Goal: Task Accomplishment & Management: Use online tool/utility

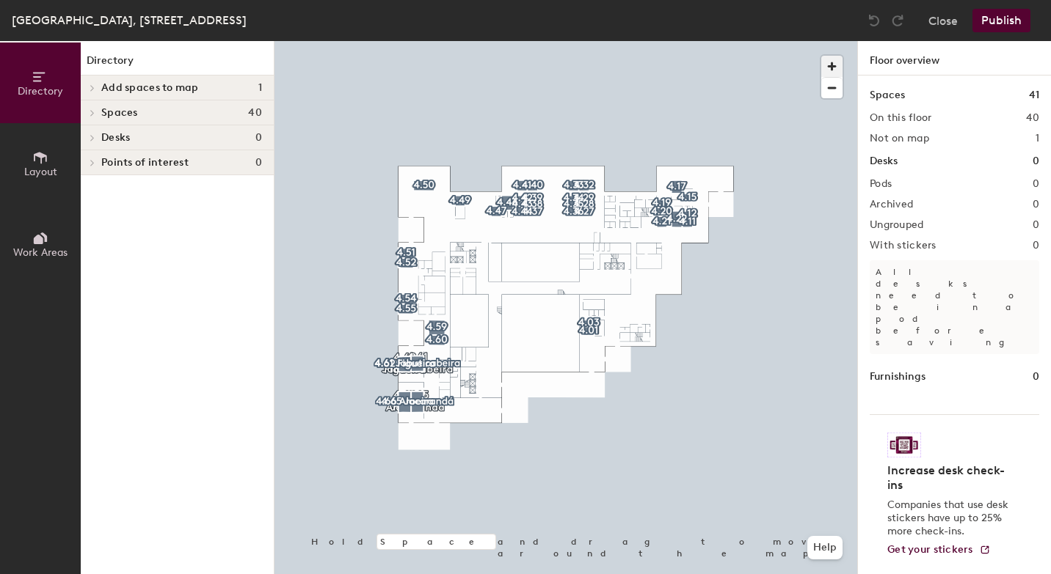
click at [834, 62] on span "button" at bounding box center [831, 66] width 21 height 21
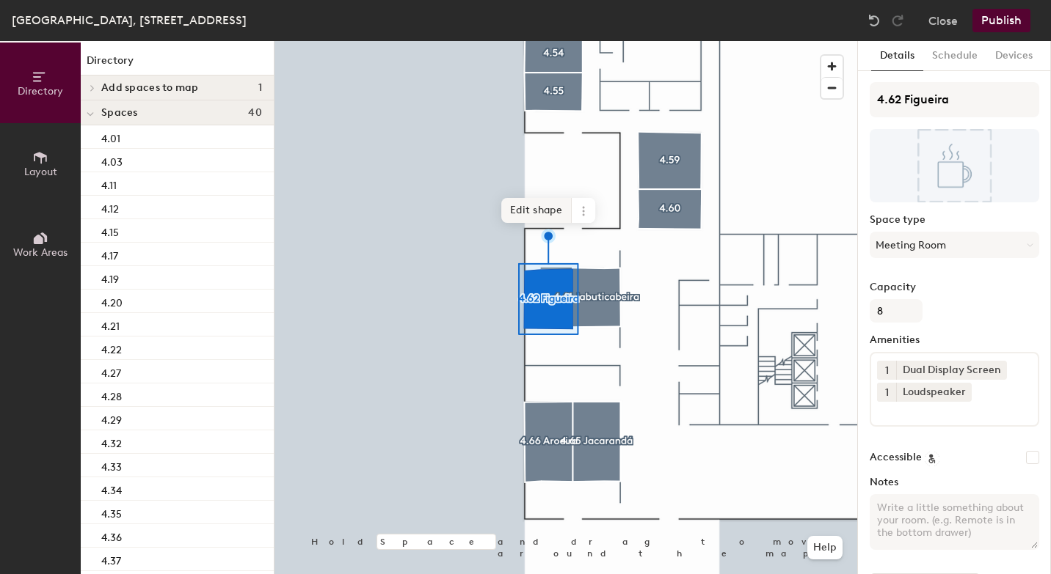
click at [543, 210] on span "Edit shape" at bounding box center [536, 210] width 70 height 25
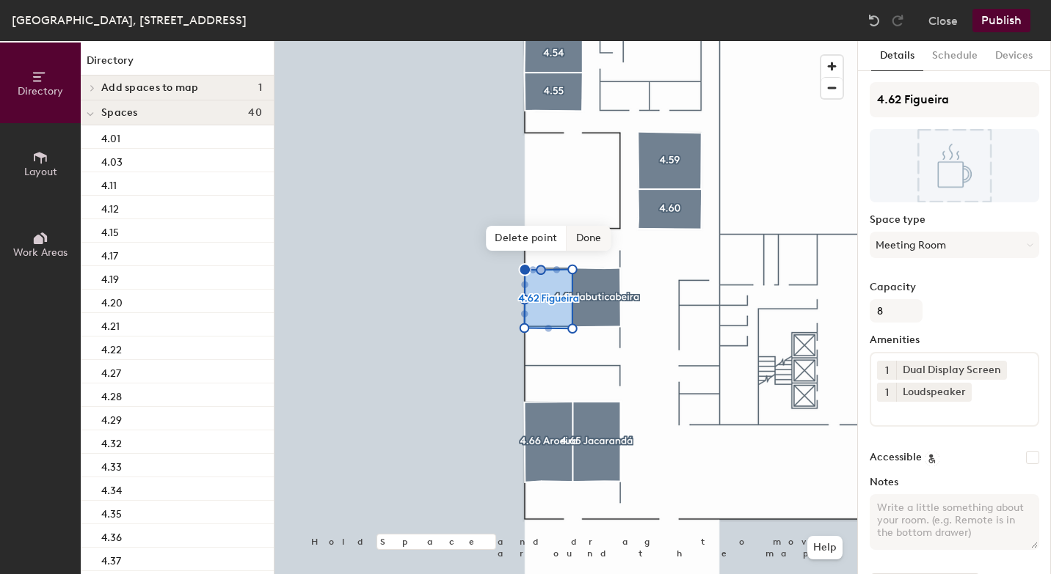
click at [591, 238] on span "Done" at bounding box center [588, 238] width 43 height 25
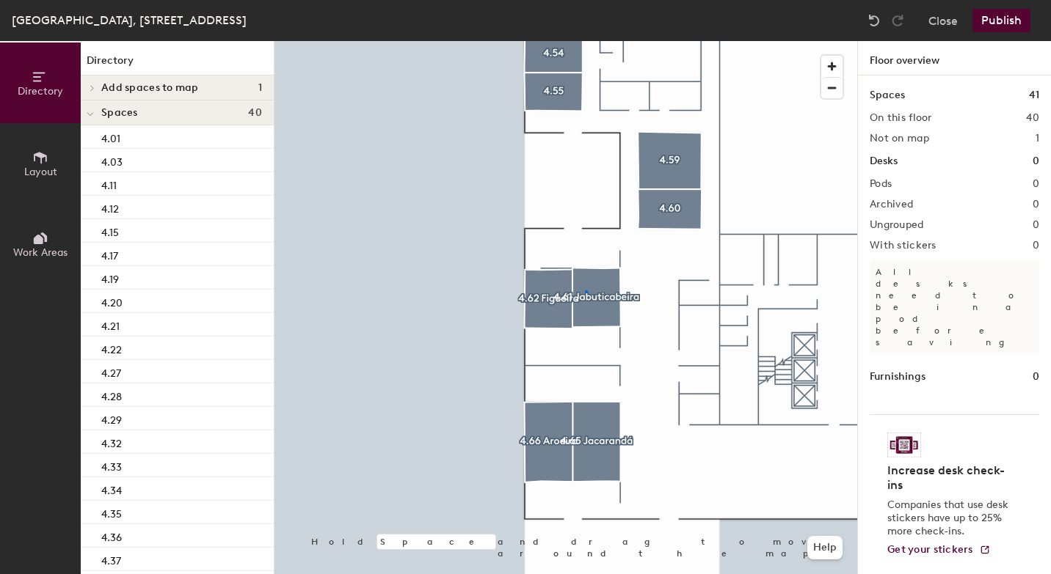
click at [586, 41] on div at bounding box center [565, 41] width 583 height 0
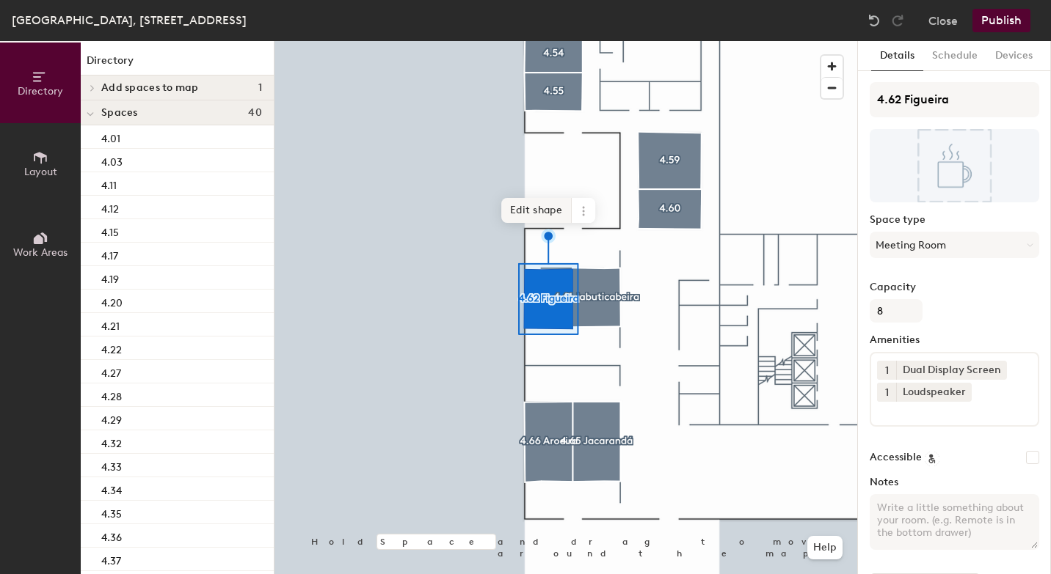
click at [541, 210] on span "Edit shape" at bounding box center [536, 210] width 70 height 25
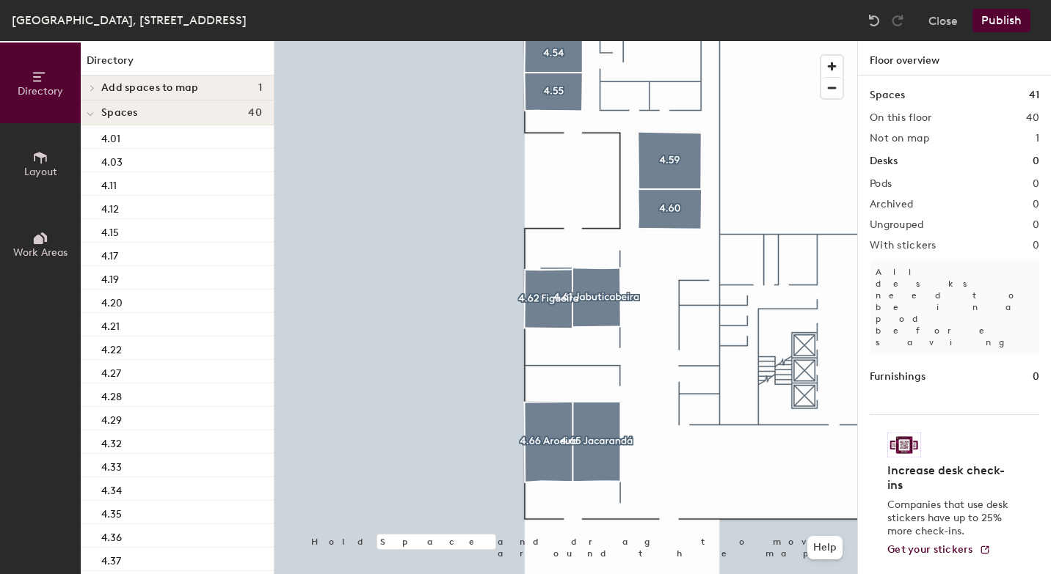
click at [41, 156] on icon at bounding box center [40, 158] width 13 height 12
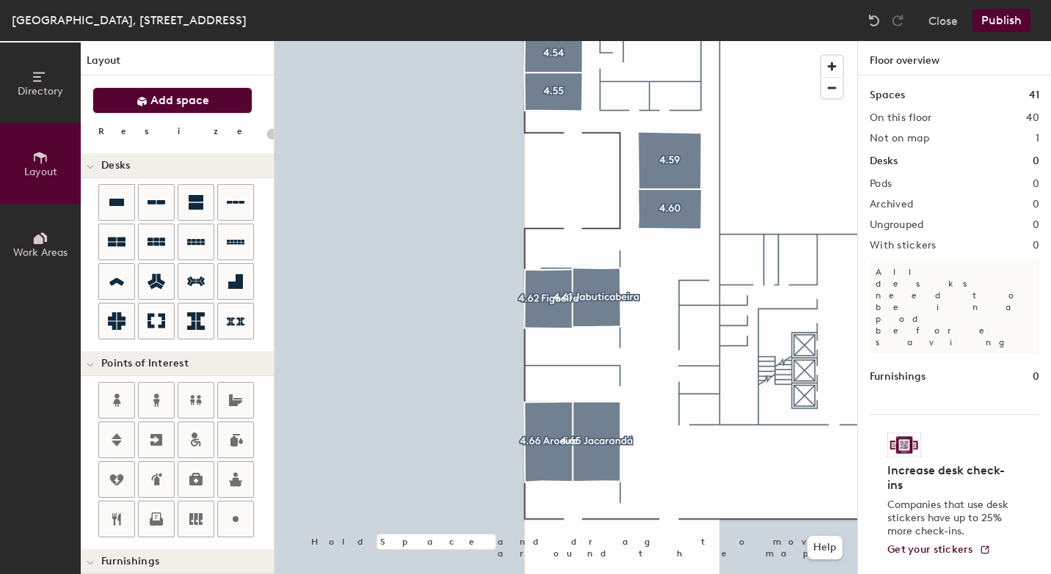
click at [203, 96] on span "Add space" at bounding box center [179, 100] width 59 height 15
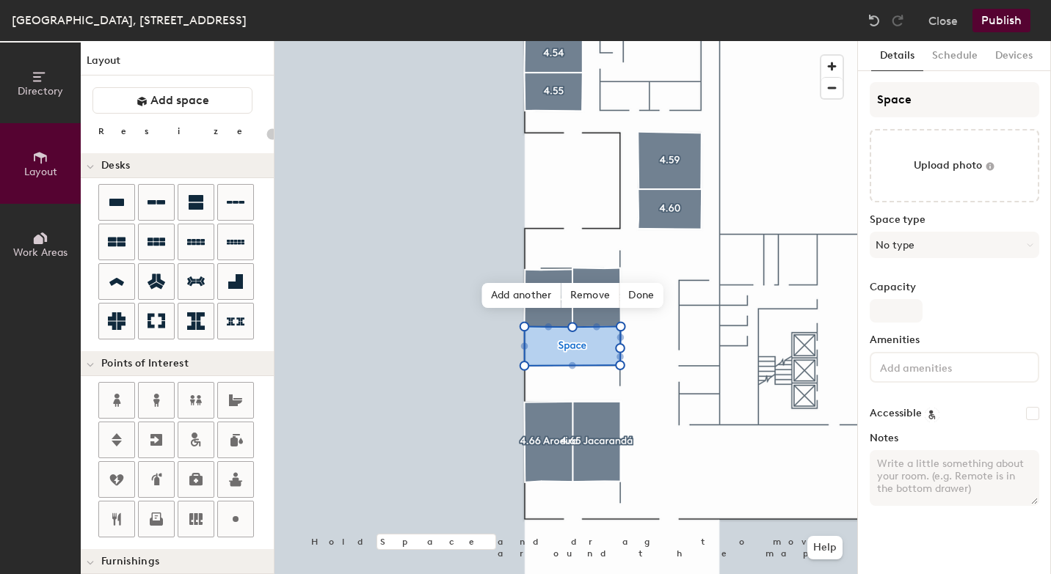
type input "20"
click at [937, 101] on input "Space" at bounding box center [953, 99] width 169 height 35
type input "Spac"
type input "20"
type input "S"
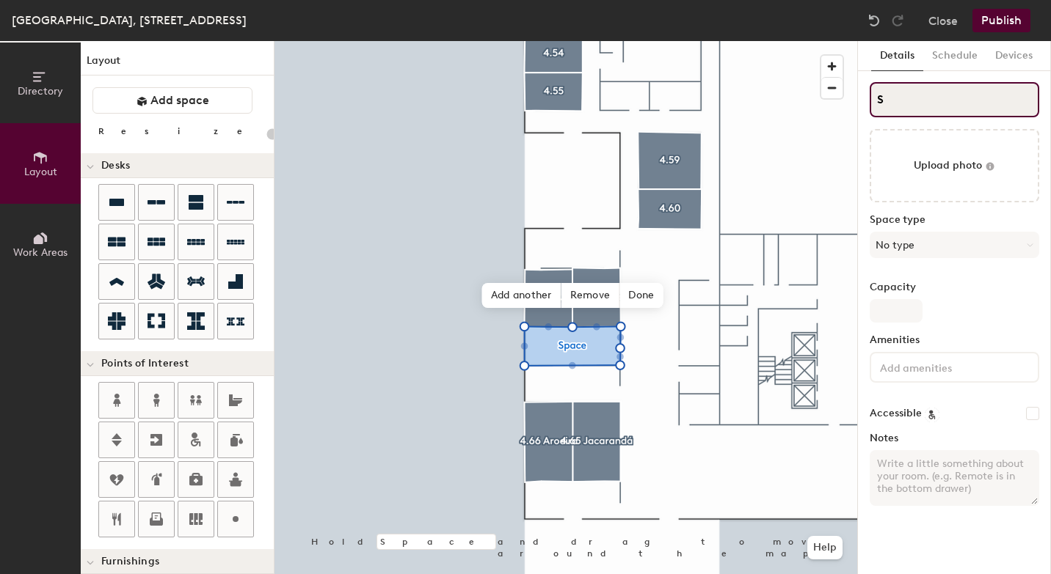
type input "20"
type input "S"
type input "20"
paste input "4.63 Bromélia"
type input "4.63 BroméliaS"
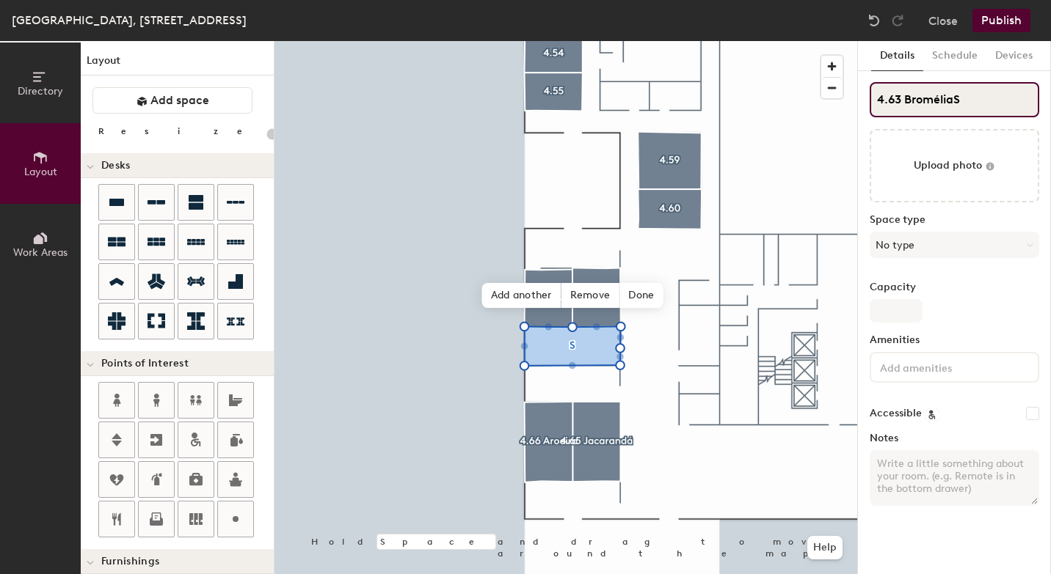
type input "20"
type input "4.63 Bromélia"
type input "20"
type input "4.63 Bromélia"
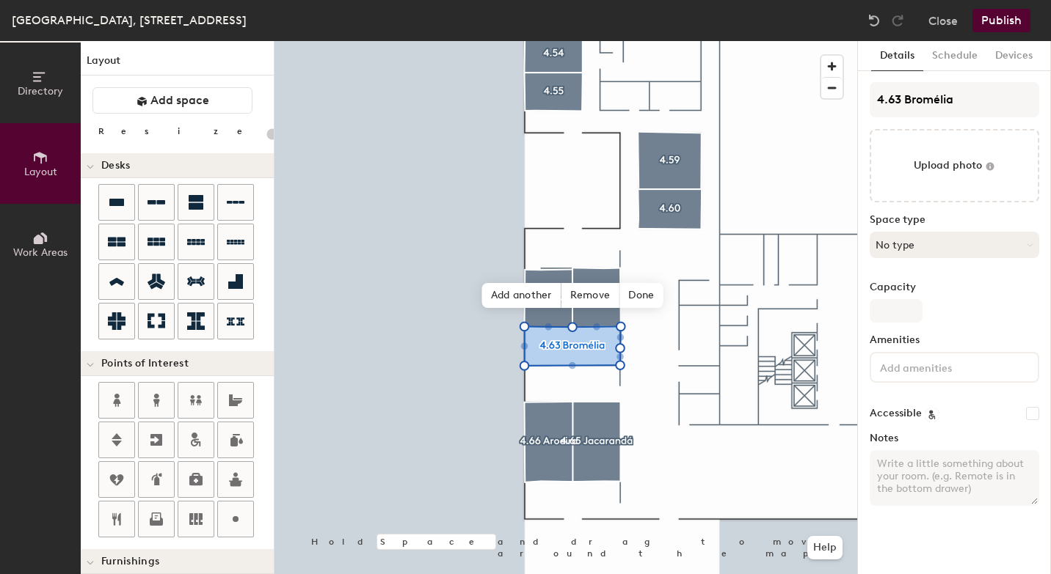
click at [921, 252] on button "No type" at bounding box center [953, 245] width 169 height 26
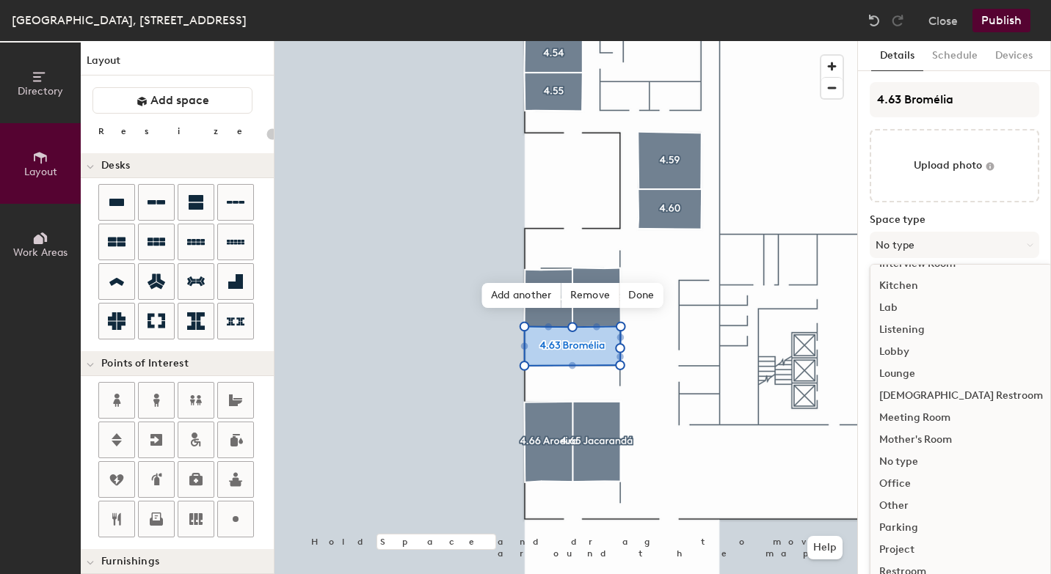
scroll to position [263, 0]
click at [912, 420] on div "Meeting Room" at bounding box center [960, 415] width 181 height 22
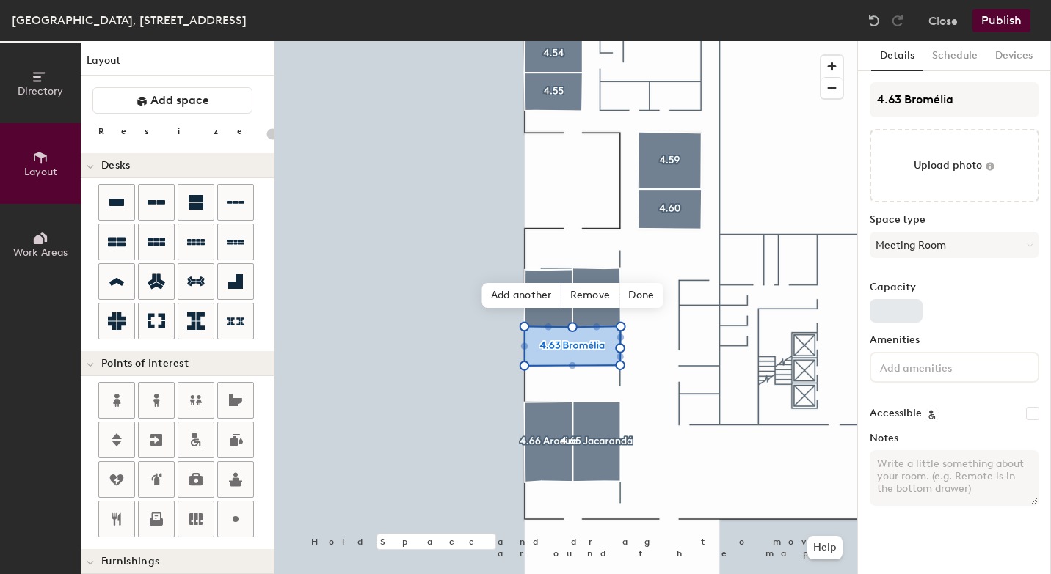
type input "20"
click at [885, 313] on input "Capacity" at bounding box center [895, 310] width 53 height 23
type input "1"
type input "20"
type input "12"
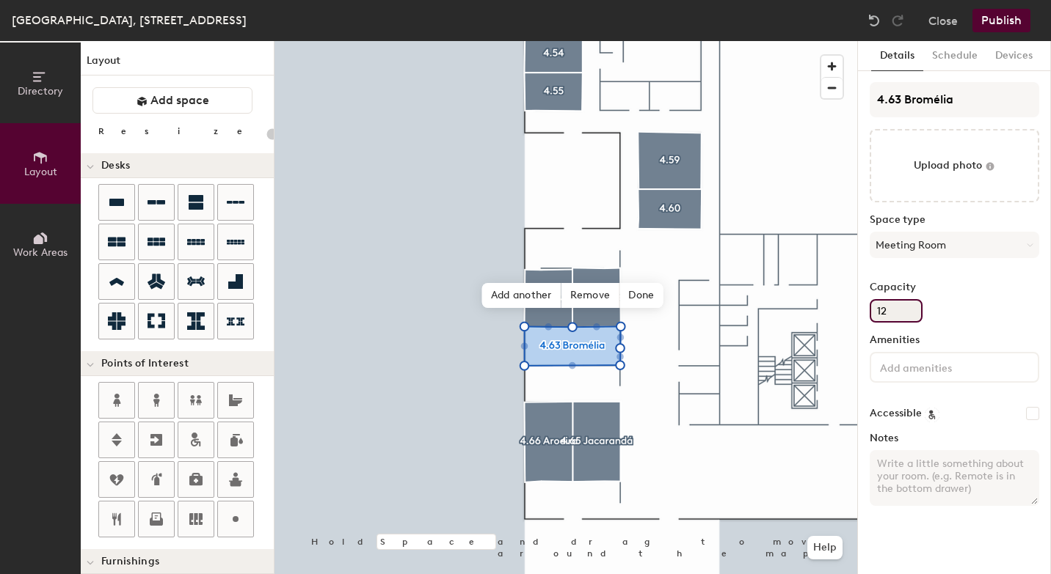
type input "20"
type input "12"
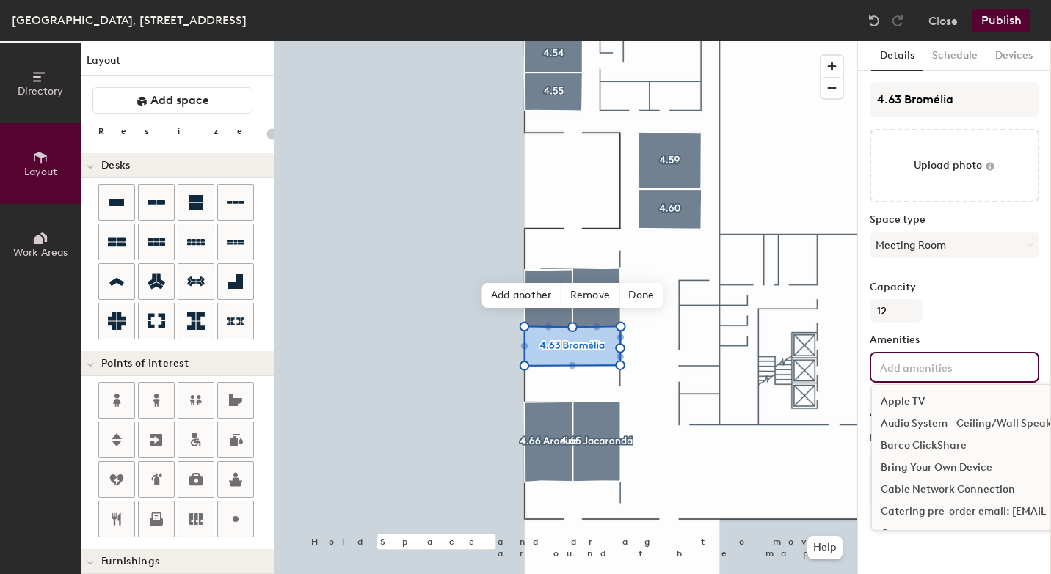
click at [961, 373] on input at bounding box center [943, 367] width 132 height 18
click at [942, 426] on div "Audio System - Ceiling/Wall Speakers" at bounding box center [1034, 424] width 324 height 22
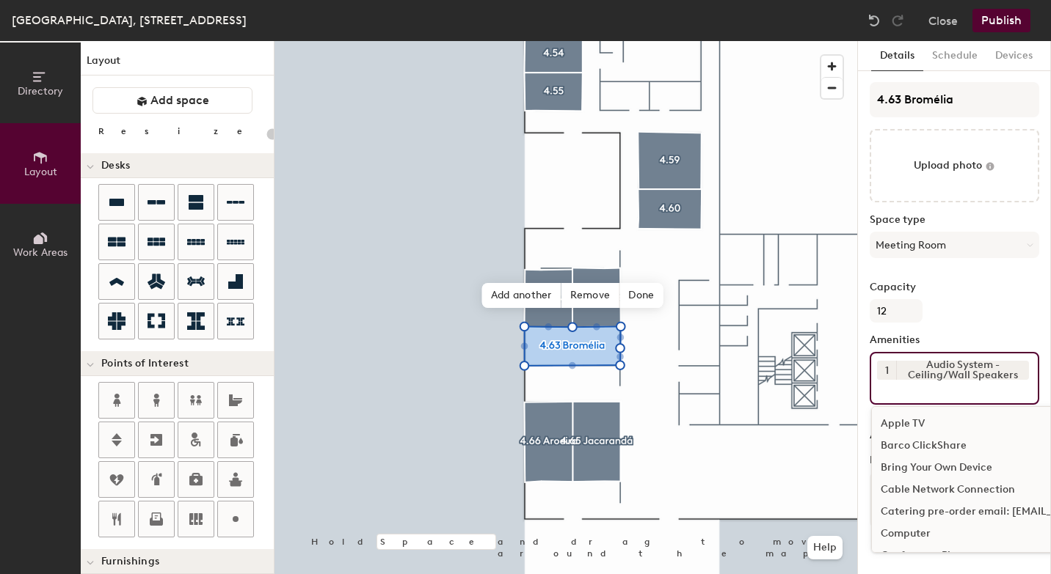
click at [935, 470] on div "Bring Your Own Device" at bounding box center [1034, 468] width 324 height 22
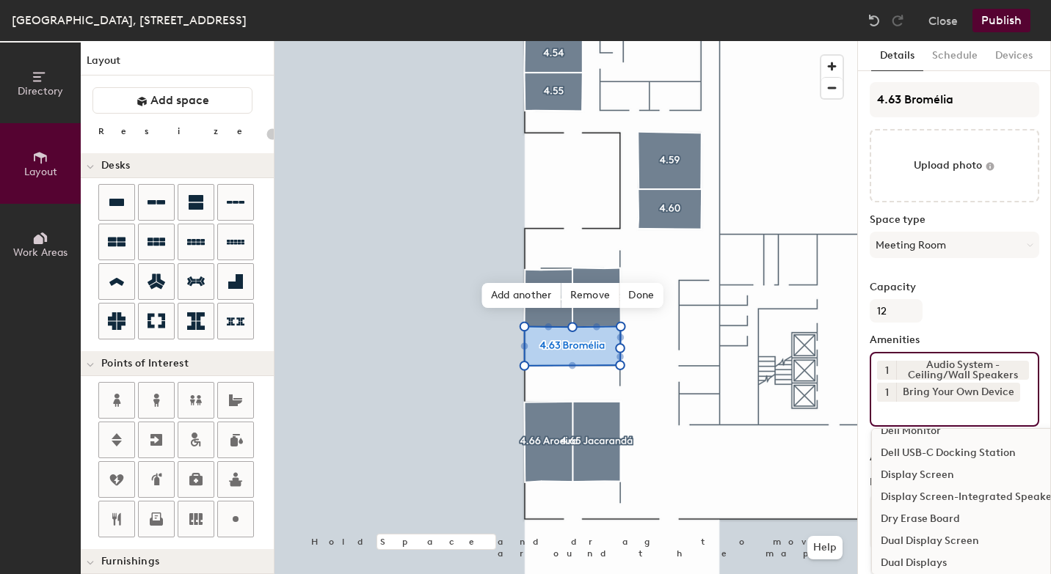
scroll to position [191, 0]
click at [927, 541] on div "Dual Display Screen" at bounding box center [1034, 541] width 324 height 22
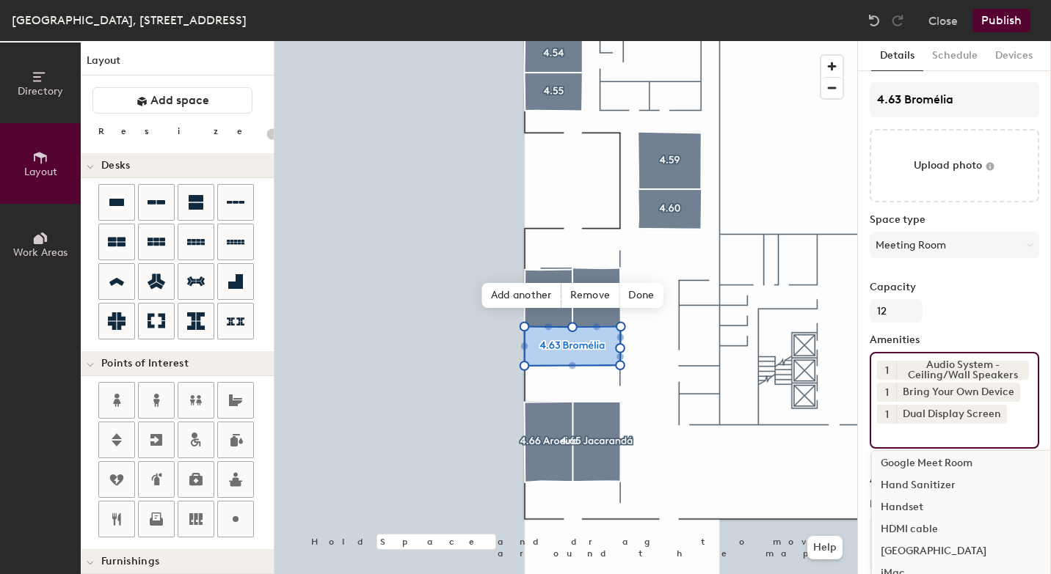
scroll to position [417, 0]
click at [923, 515] on div "HDMI cable" at bounding box center [1034, 514] width 324 height 22
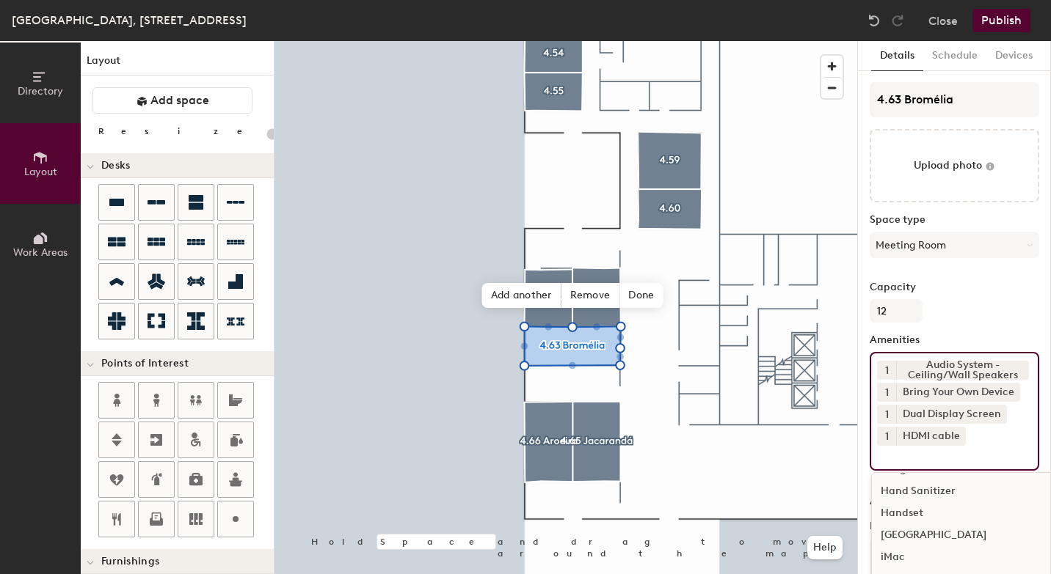
click at [1009, 21] on button "Publish" at bounding box center [1001, 20] width 58 height 23
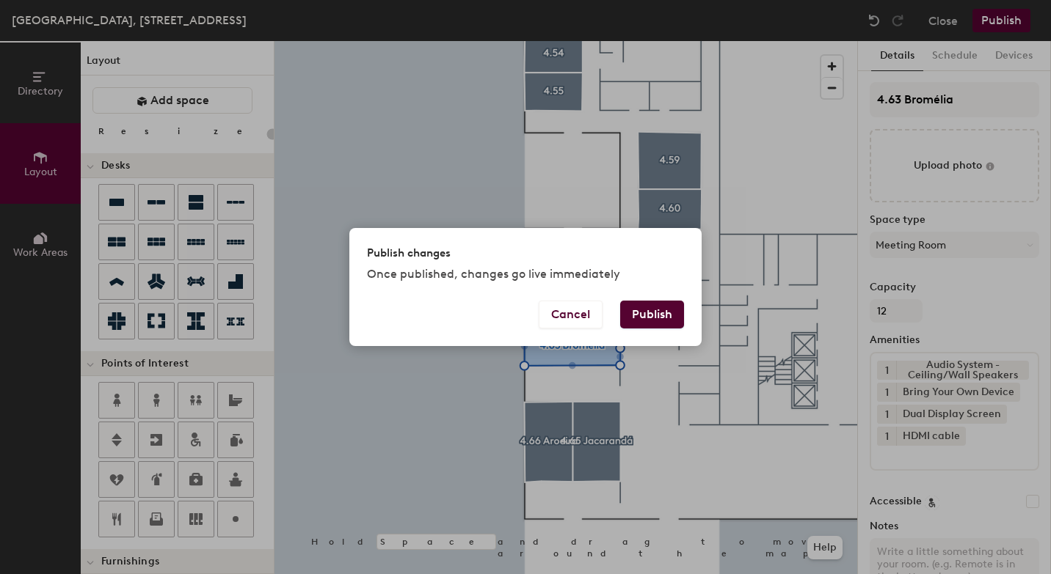
click at [654, 313] on button "Publish" at bounding box center [652, 315] width 64 height 28
type input "20"
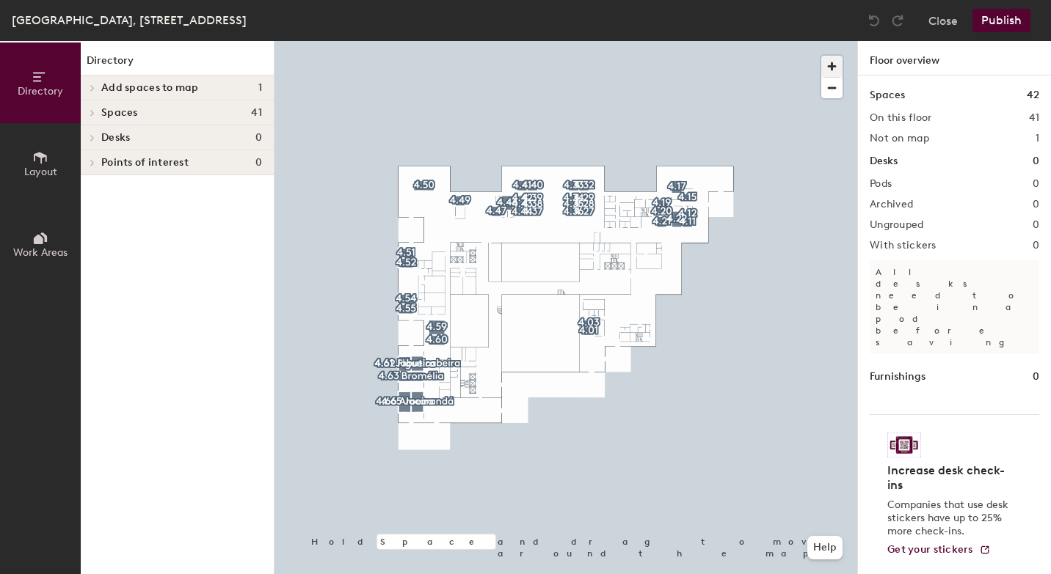
click at [833, 67] on span "button" at bounding box center [831, 66] width 21 height 21
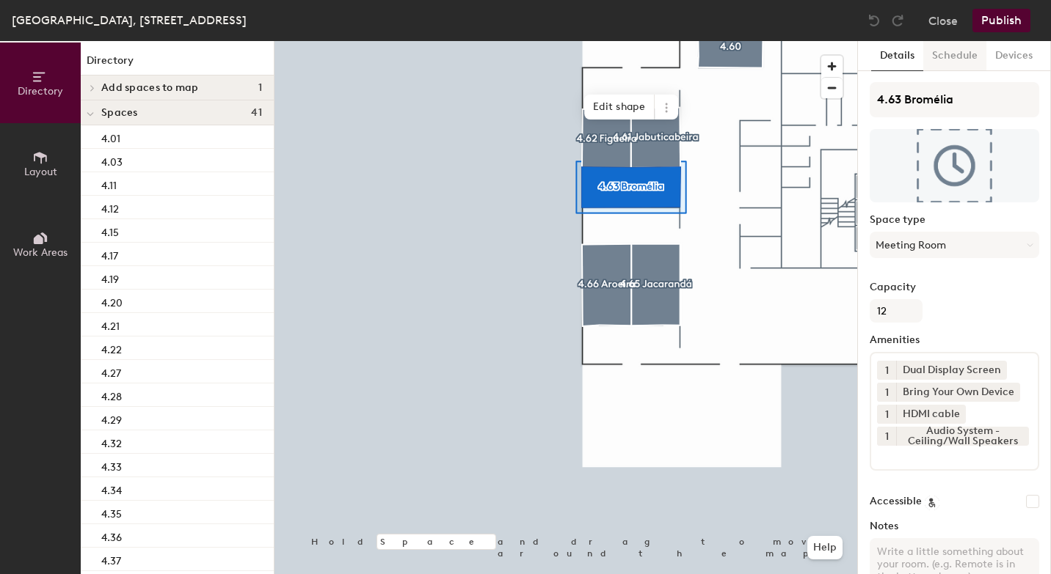
click at [957, 56] on button "Schedule" at bounding box center [954, 56] width 63 height 30
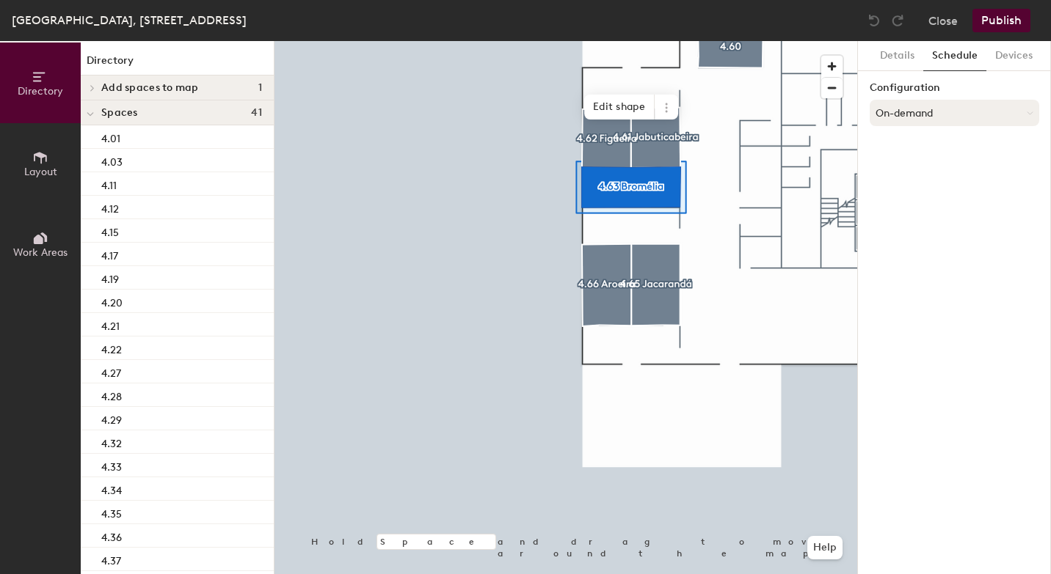
click at [904, 113] on button "On-demand" at bounding box center [953, 113] width 169 height 26
click at [904, 169] on div "Scheduled" at bounding box center [954, 172] width 168 height 22
click at [898, 152] on button "Select account" at bounding box center [953, 145] width 169 height 26
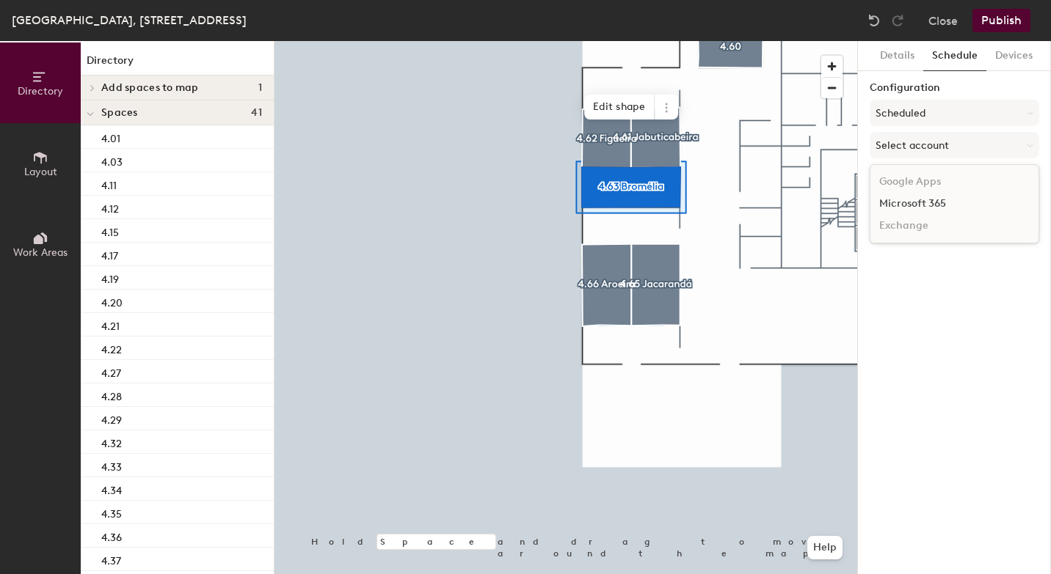
click at [891, 202] on div "Microsoft 365" at bounding box center [954, 204] width 168 height 22
click at [891, 202] on input at bounding box center [953, 202] width 169 height 26
paste input "BR-SP-VIL-04S63@wppsystems.com"
type input "BR-SP-VIL-04S63@wppsystems.com"
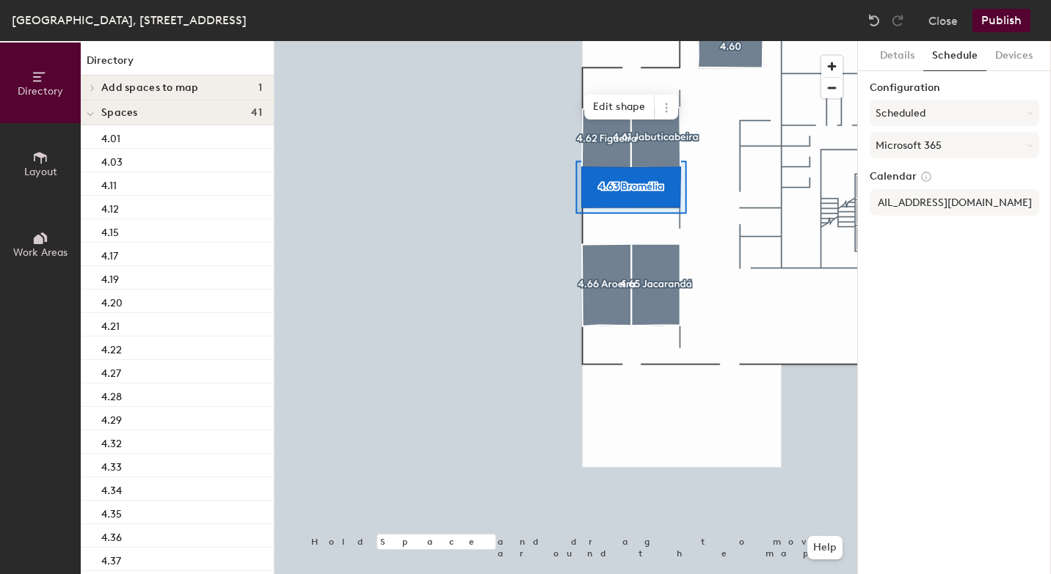
click at [968, 276] on div "Details Schedule Devices Configuration Scheduled Microsoft 365 Calendar BR-SP-V…" at bounding box center [954, 307] width 193 height 533
click at [1013, 18] on button "Publish" at bounding box center [1001, 20] width 58 height 23
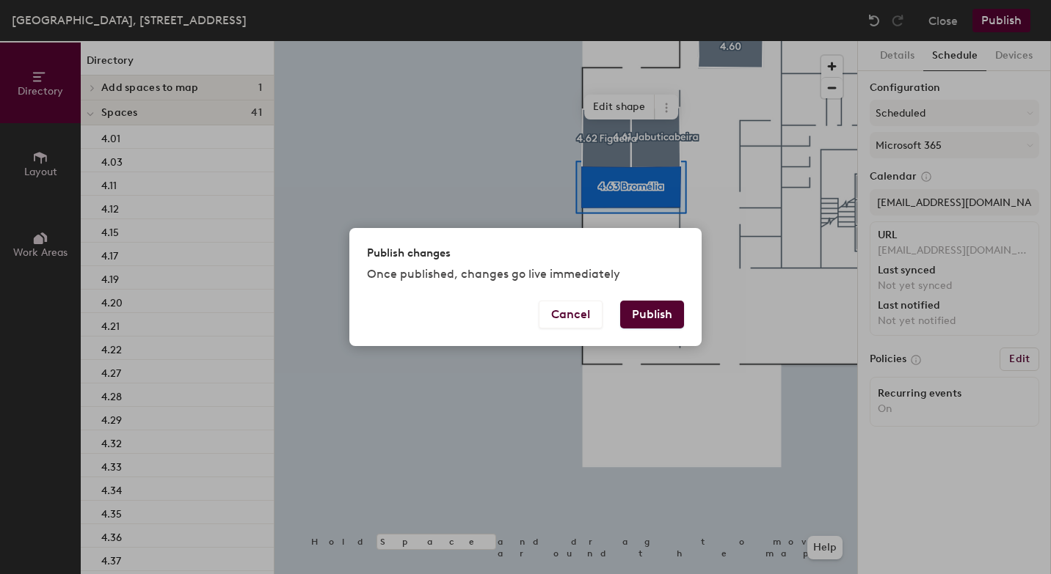
click at [661, 313] on button "Publish" at bounding box center [652, 315] width 64 height 28
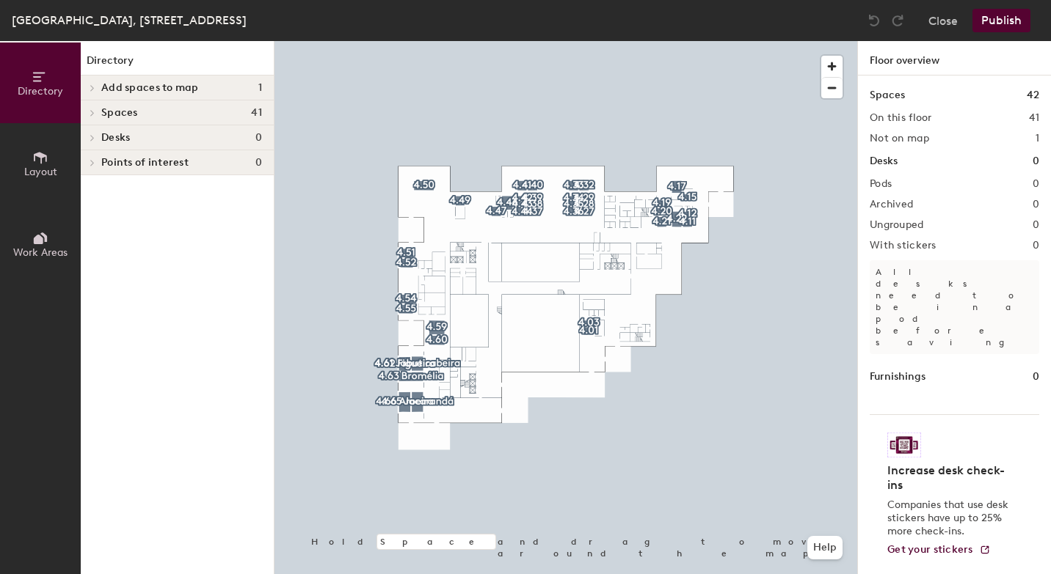
click at [50, 169] on span "Layout" at bounding box center [40, 172] width 33 height 12
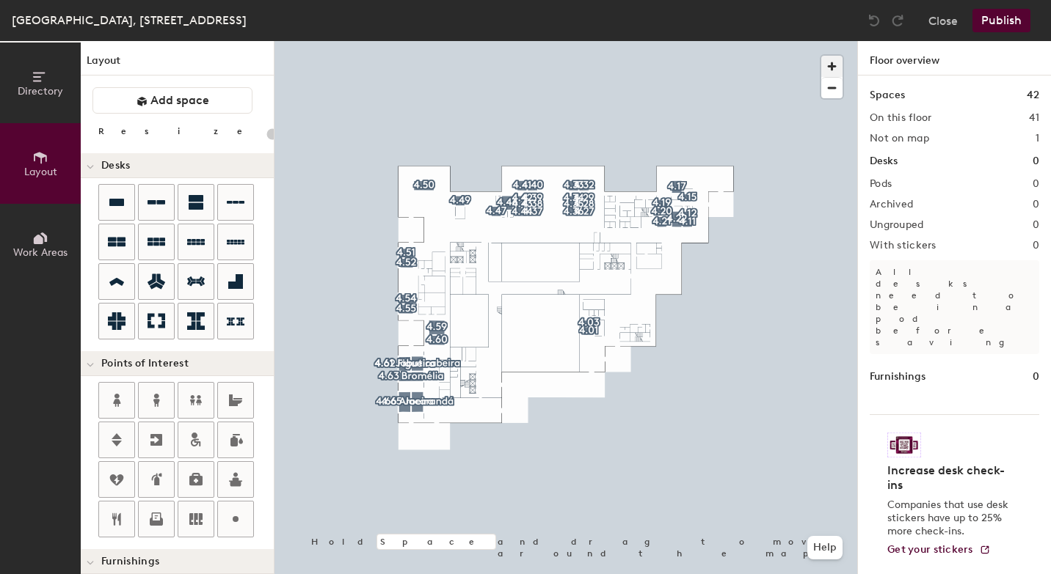
click at [828, 67] on span "button" at bounding box center [831, 66] width 21 height 21
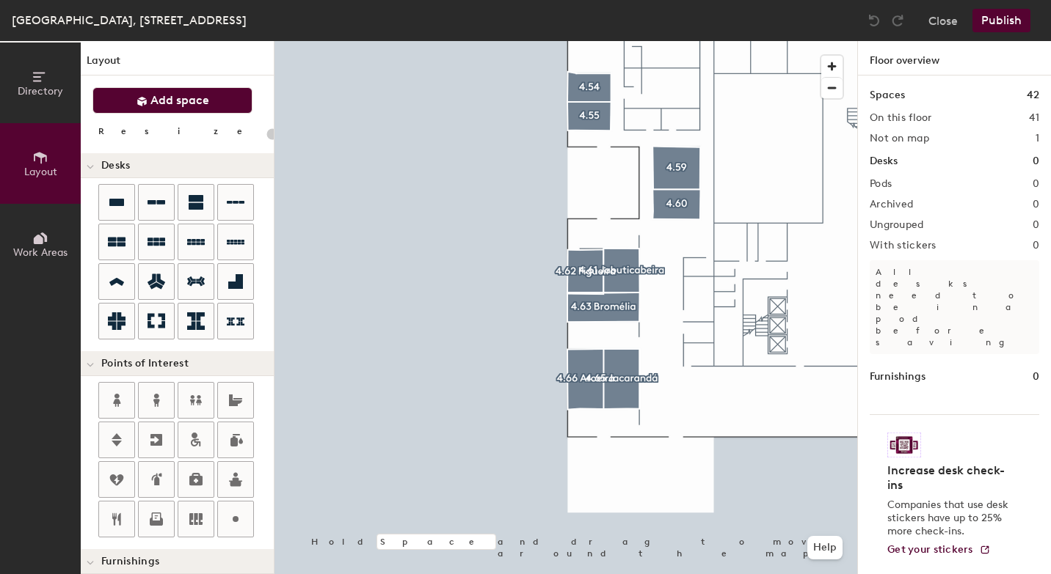
click at [186, 95] on span "Add space" at bounding box center [179, 100] width 59 height 15
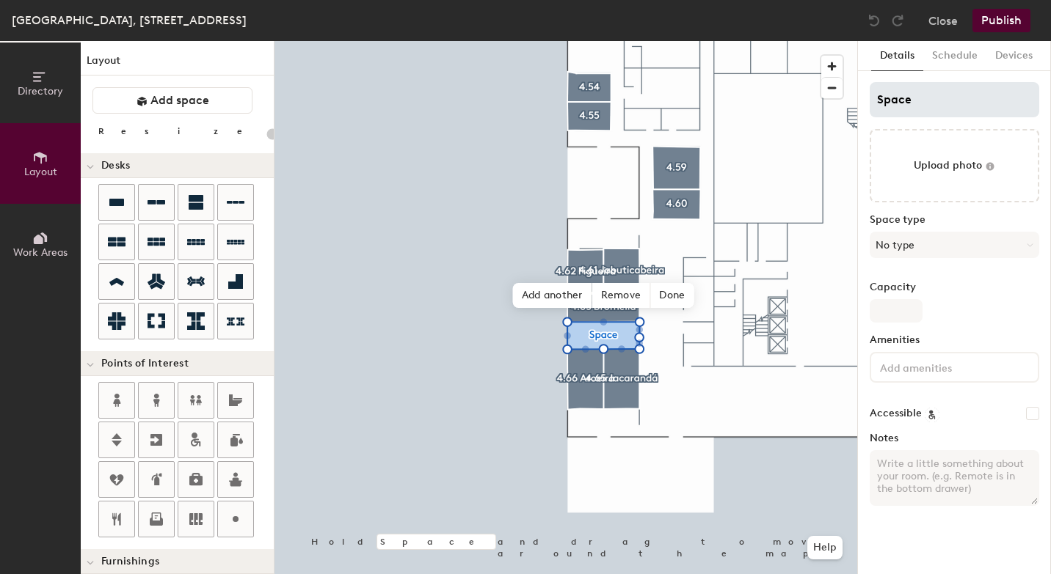
type input "20"
click at [927, 103] on input "Space" at bounding box center [953, 99] width 169 height 35
type input "S"
type input "20"
type input "S"
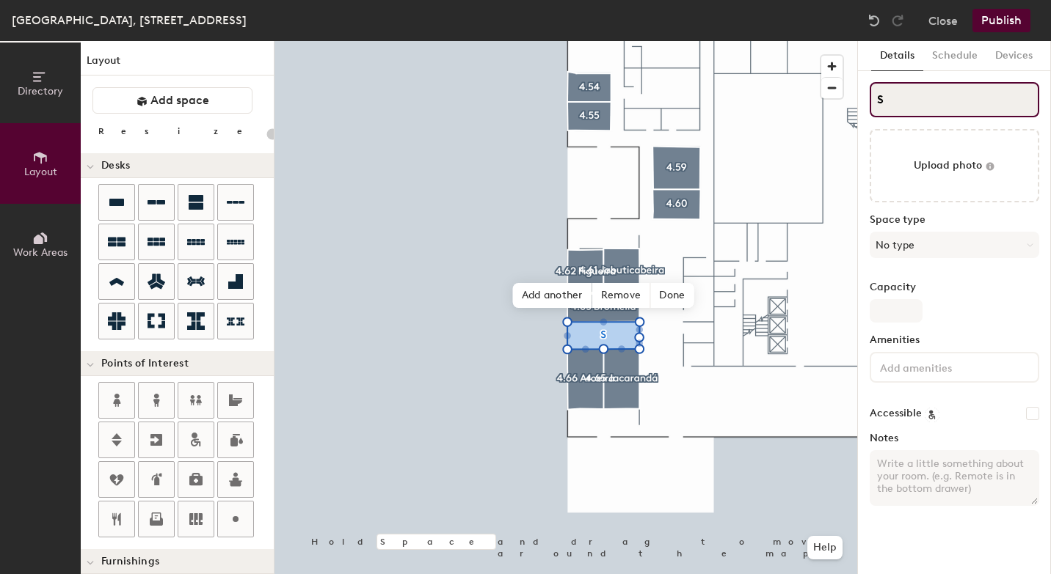
type input "20"
paste input "4.64 Araucária"
type input "4.64 AraucáriaS"
type input "20"
type input "4.64 Araucária"
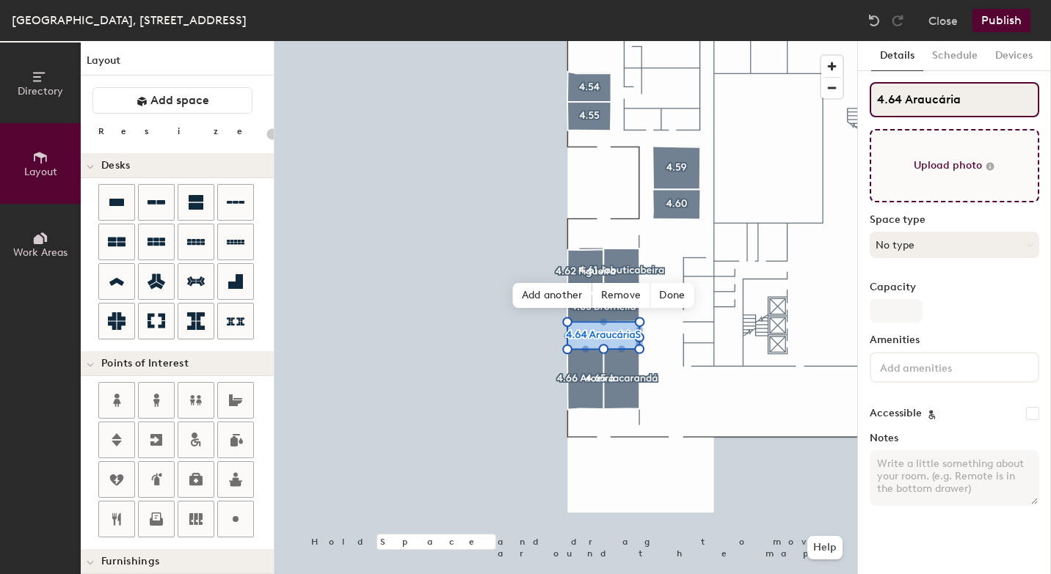
type input "20"
type input "4.64 Araucária"
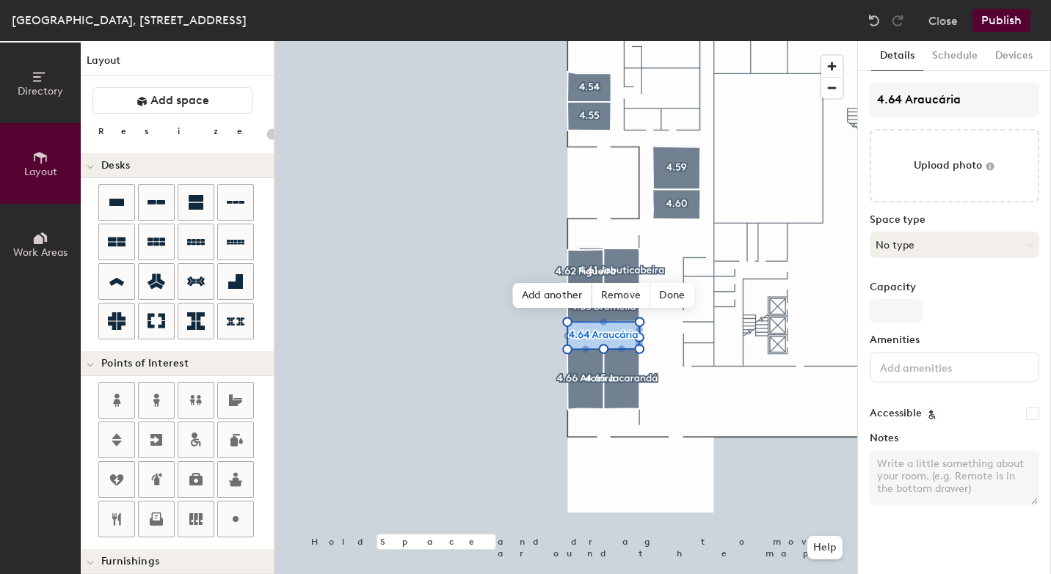
click at [930, 237] on button "No type" at bounding box center [953, 245] width 169 height 26
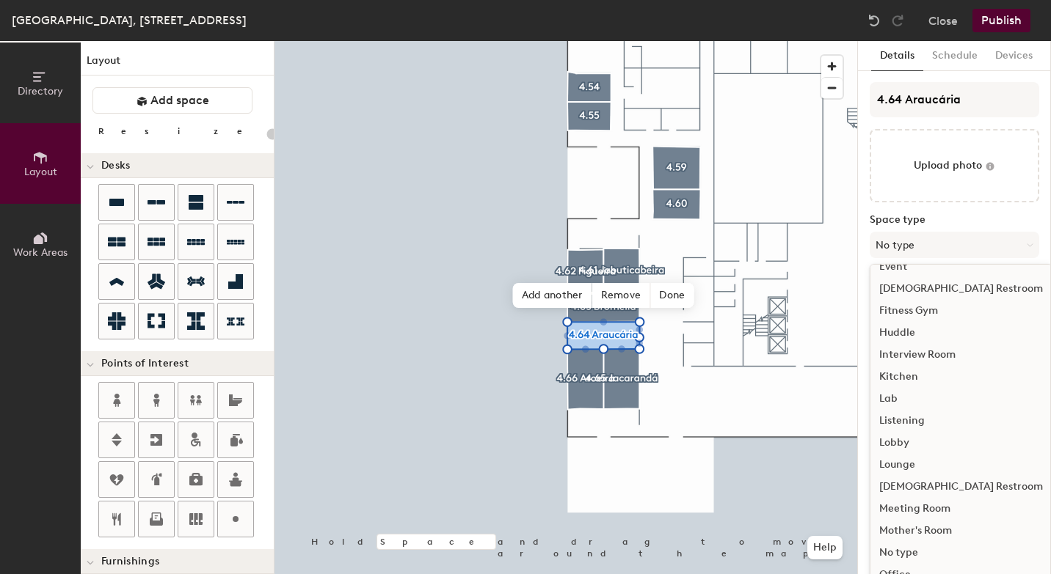
scroll to position [174, 0]
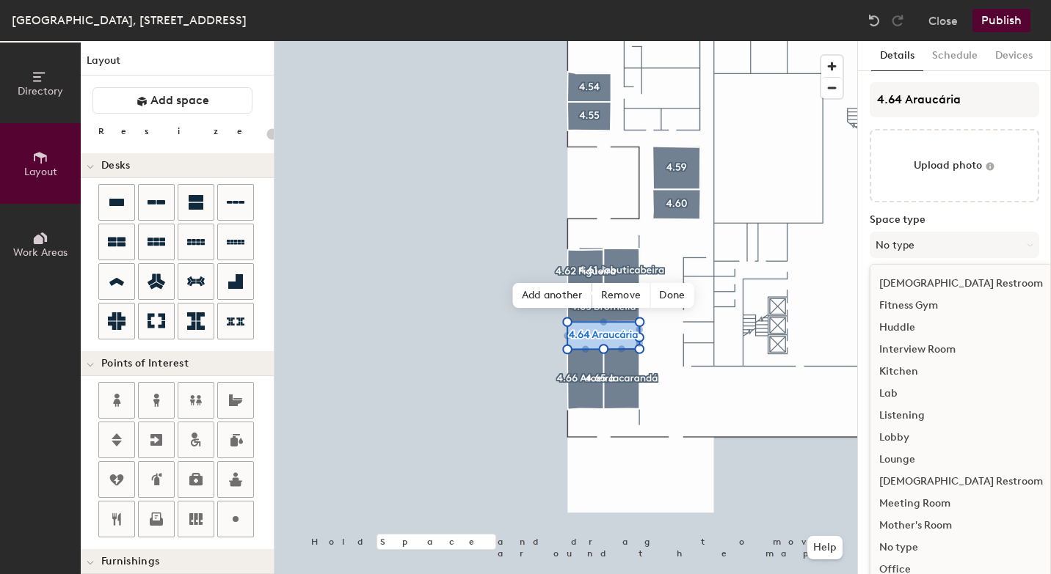
click at [897, 503] on div "Meeting Room" at bounding box center [960, 504] width 181 height 22
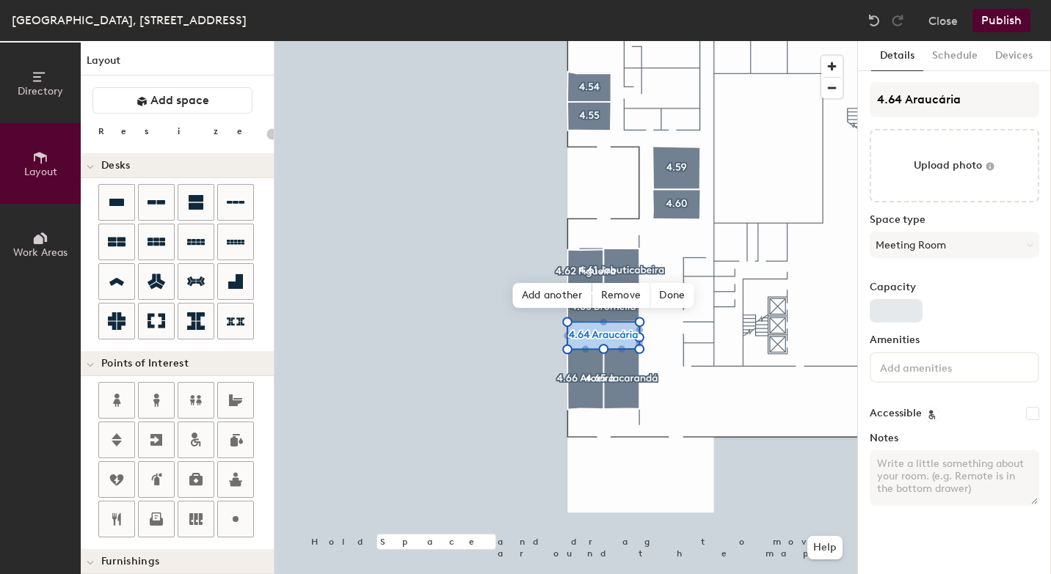
type input "20"
click at [883, 314] on input "Capacity" at bounding box center [895, 310] width 53 height 23
type input "1"
type input "20"
type input "12"
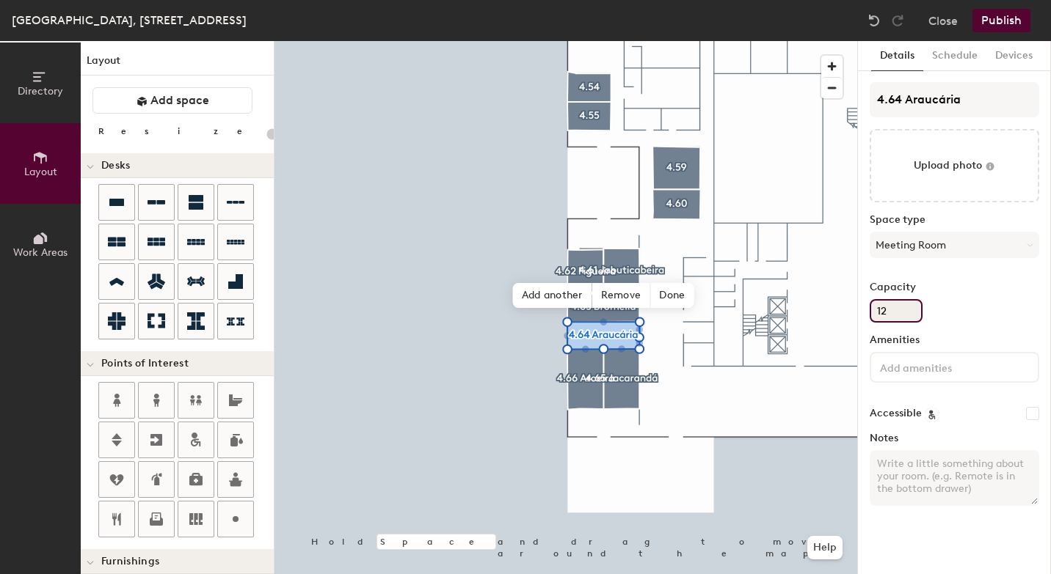
type input "20"
type input "12"
click at [905, 370] on input at bounding box center [943, 367] width 132 height 18
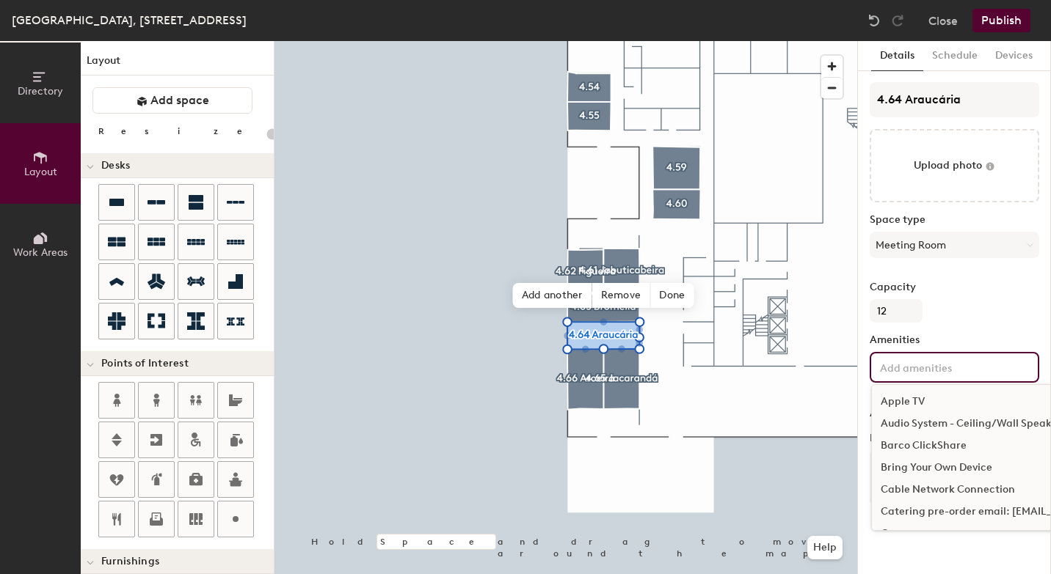
click at [911, 426] on div "Audio System - Ceiling/Wall Speakers" at bounding box center [1034, 424] width 324 height 22
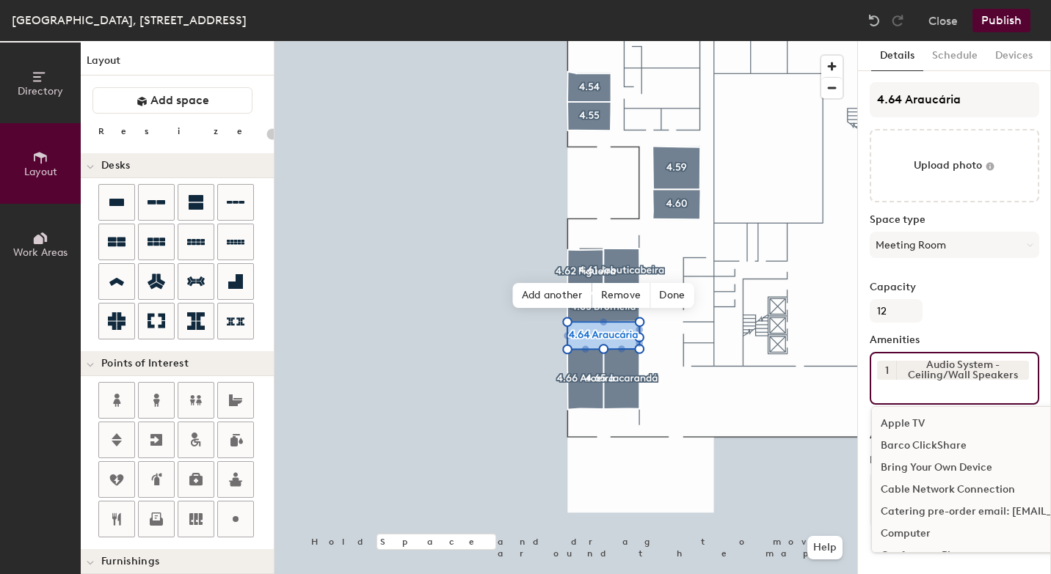
click at [907, 464] on div "Bring Your Own Device" at bounding box center [1034, 468] width 324 height 22
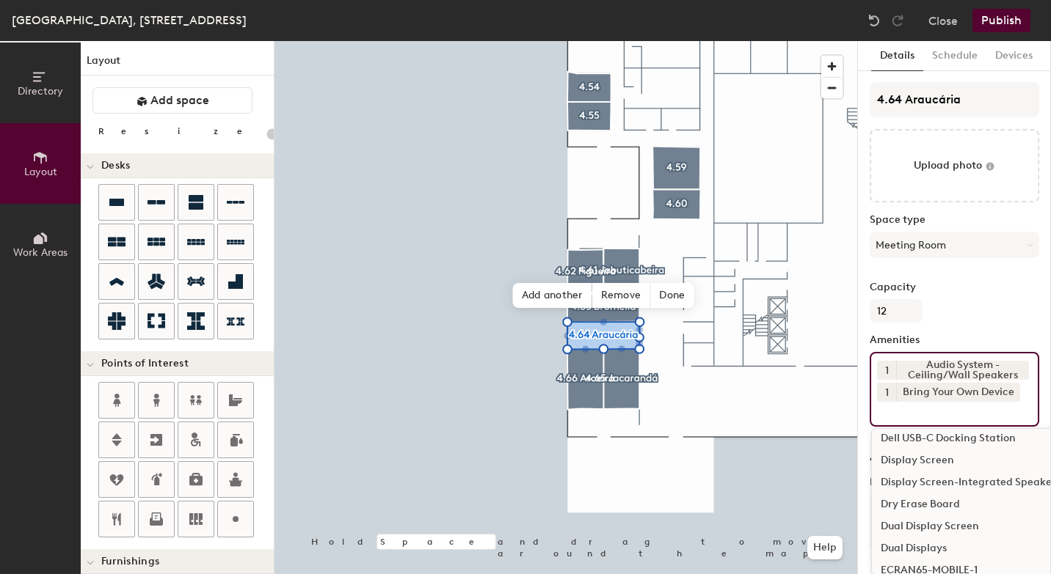
scroll to position [207, 0]
click at [901, 547] on div "Dual Displays" at bounding box center [1034, 547] width 324 height 22
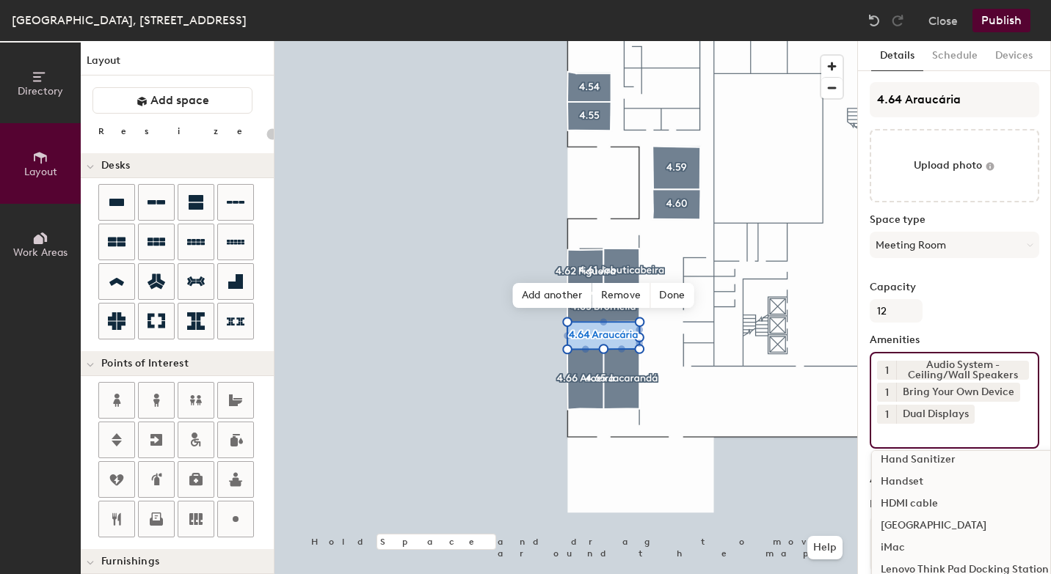
scroll to position [427, 0]
click at [927, 503] on div "HDMI cable" at bounding box center [1034, 503] width 324 height 22
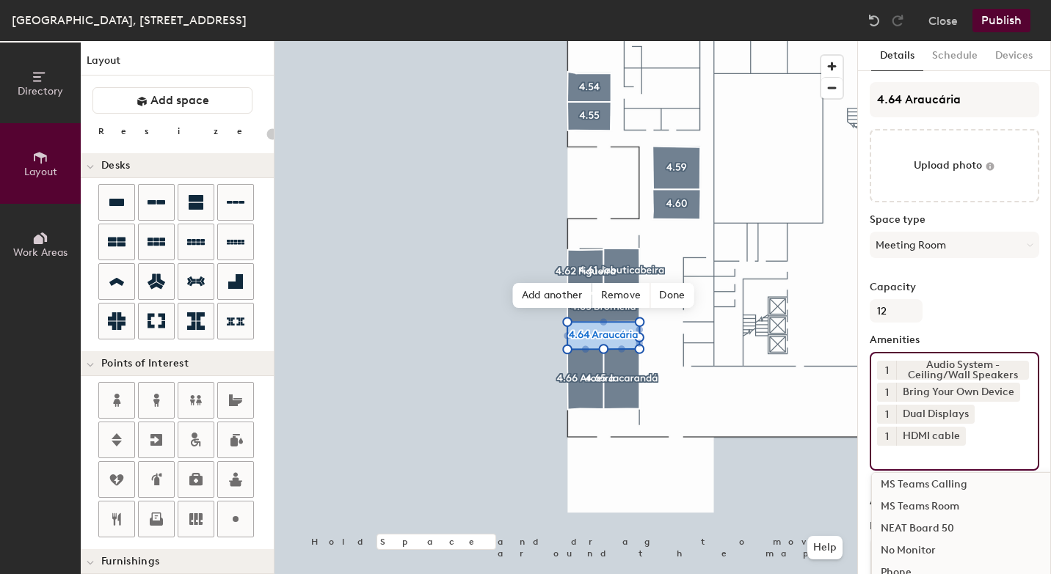
scroll to position [734, 0]
click at [949, 506] on div "MS Teams Room" at bounding box center [1034, 505] width 324 height 22
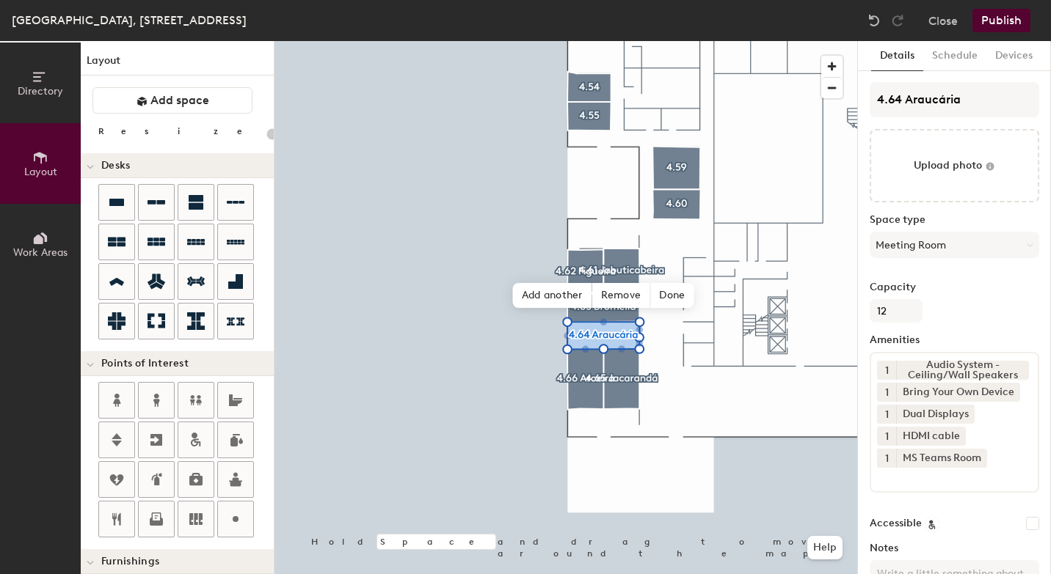
click at [1002, 26] on button "Publish" at bounding box center [1001, 20] width 58 height 23
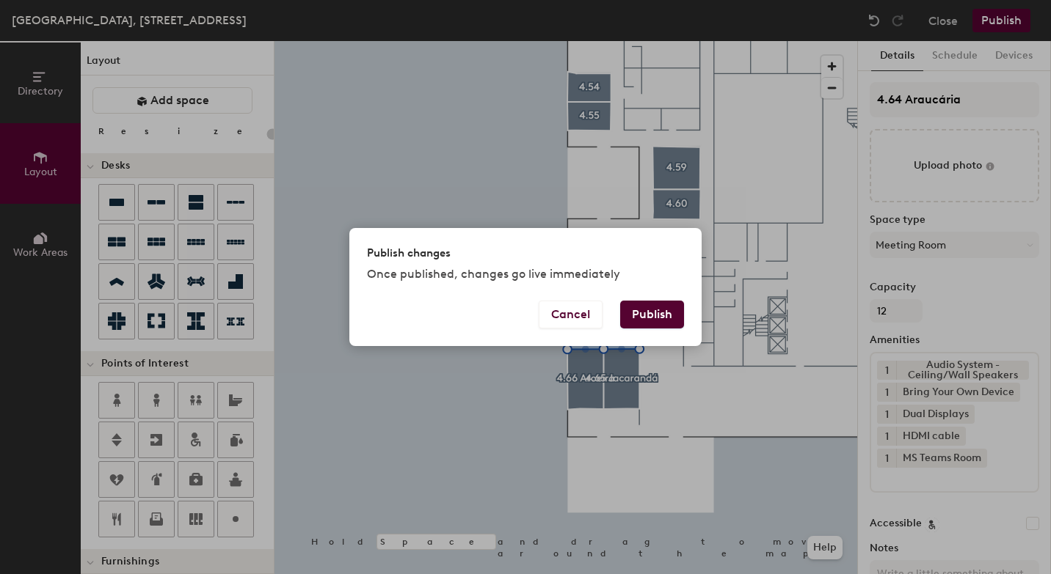
click at [646, 320] on button "Publish" at bounding box center [652, 315] width 64 height 28
type input "20"
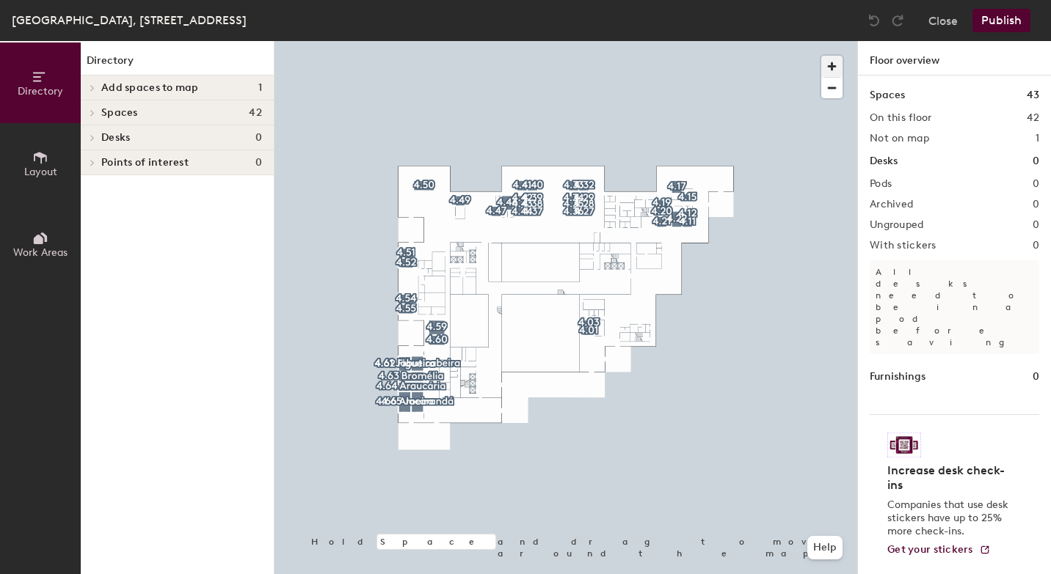
click at [822, 72] on span "button" at bounding box center [831, 66] width 21 height 21
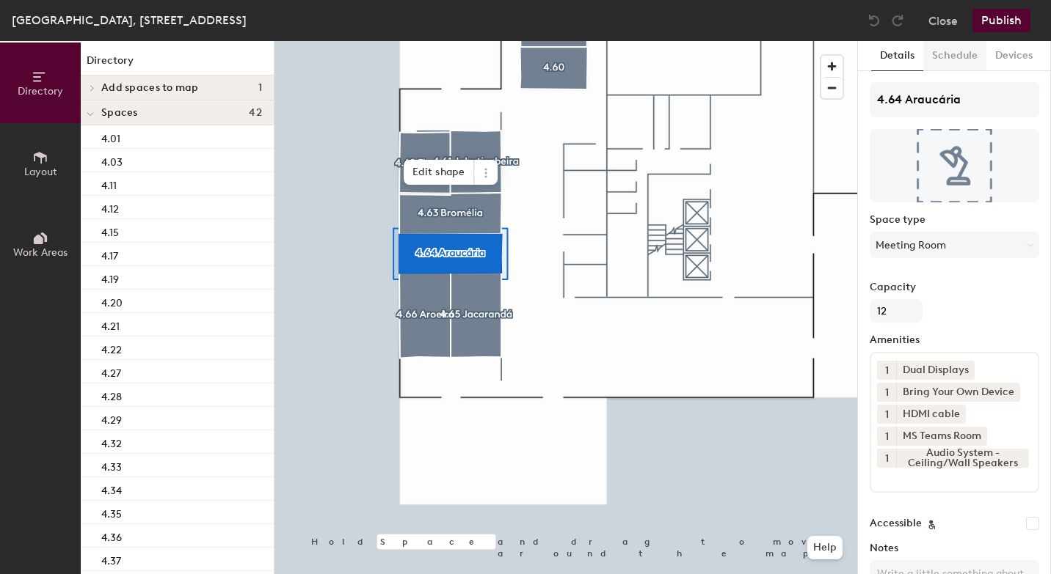
click at [950, 51] on button "Schedule" at bounding box center [954, 56] width 63 height 30
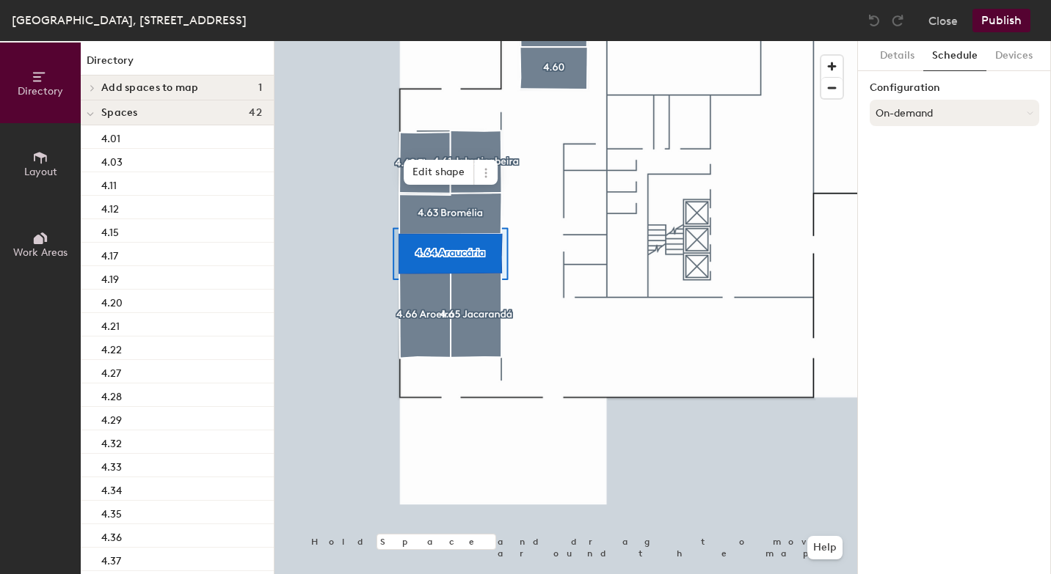
click at [901, 112] on button "On-demand" at bounding box center [953, 113] width 169 height 26
click at [897, 169] on div "Scheduled" at bounding box center [954, 172] width 168 height 22
click at [898, 152] on button "Select account" at bounding box center [953, 145] width 169 height 26
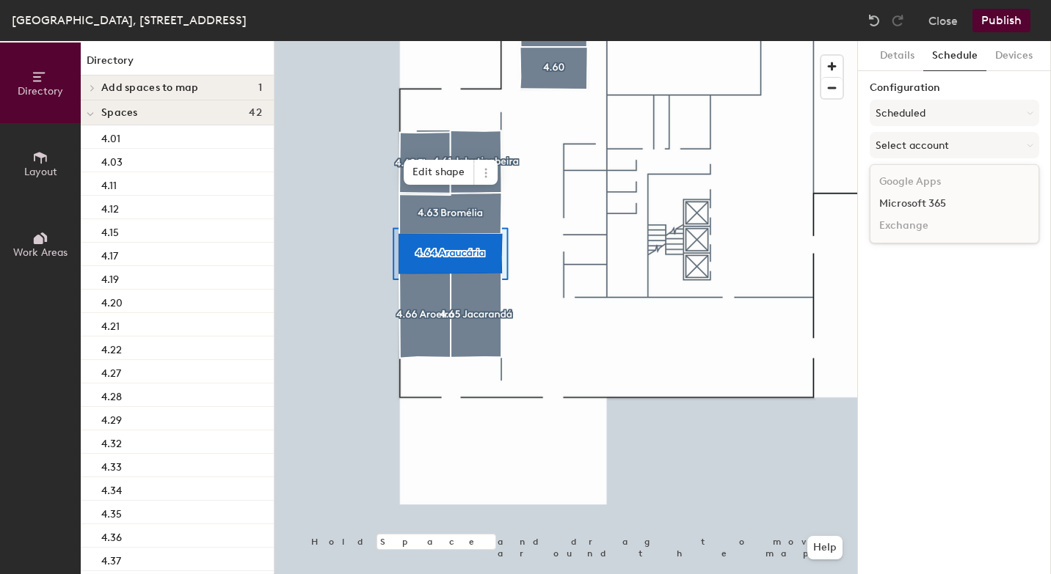
click at [902, 200] on div "Microsoft 365" at bounding box center [954, 204] width 168 height 22
click at [886, 208] on input at bounding box center [953, 202] width 169 height 26
paste input "BR-SP-VIL-04S64@wppsystems.com"
type input "BR-SP-VIL-04S64@wppsystems.com"
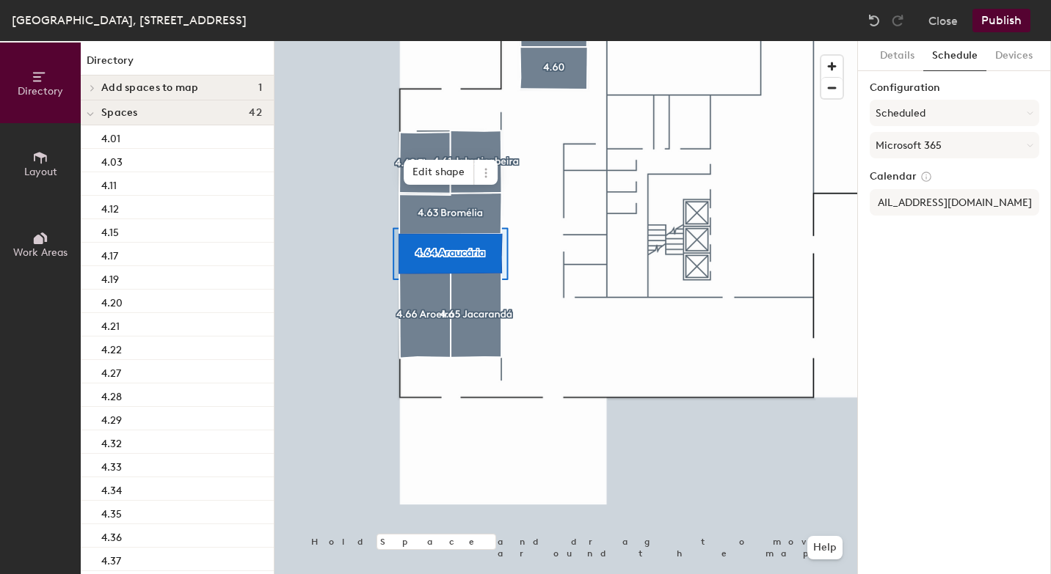
click at [949, 278] on div "Details Schedule Devices Configuration Scheduled Microsoft 365 Calendar BR-SP-V…" at bounding box center [954, 307] width 193 height 533
click at [1007, 24] on button "Publish" at bounding box center [1001, 20] width 58 height 23
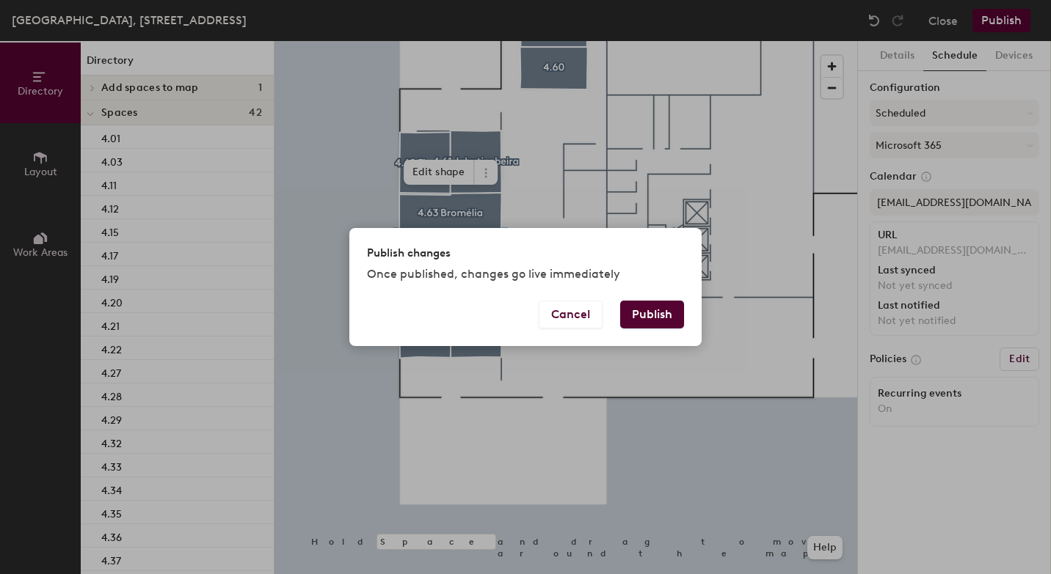
click at [656, 307] on button "Publish" at bounding box center [652, 315] width 64 height 28
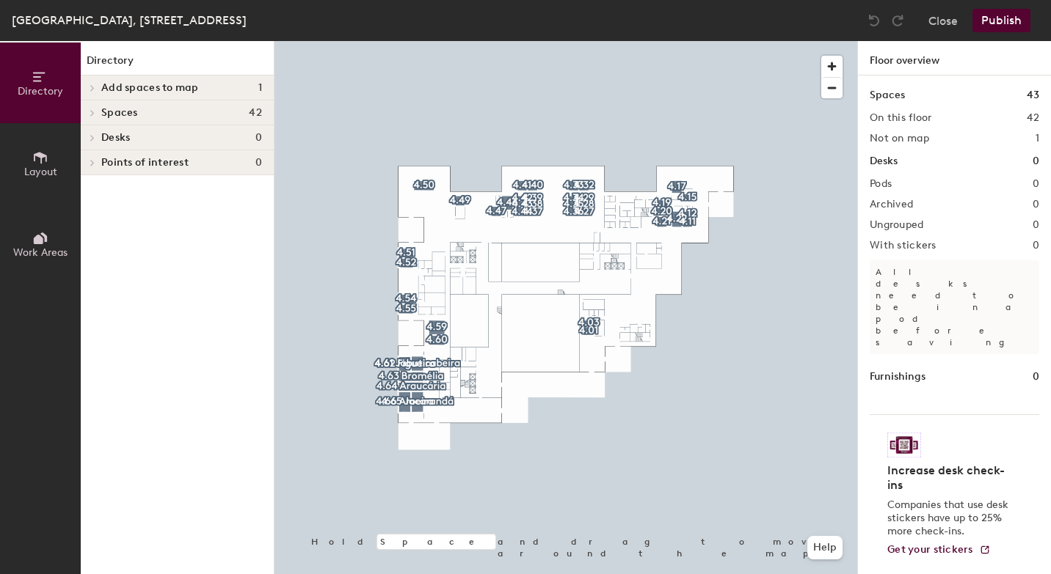
click at [54, 167] on span "Layout" at bounding box center [40, 172] width 33 height 12
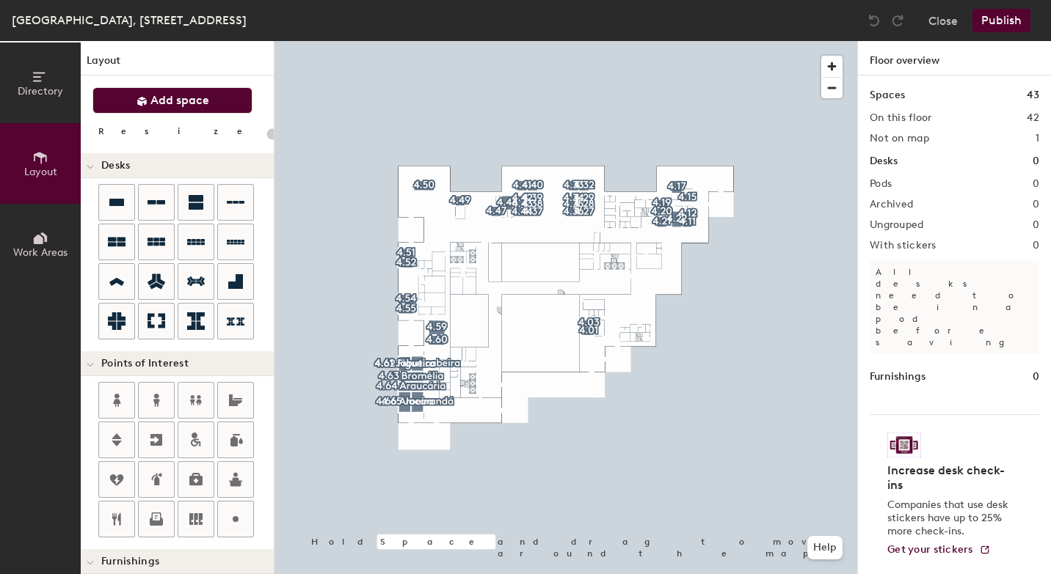
click at [215, 95] on button "Add space" at bounding box center [172, 100] width 160 height 26
click at [832, 62] on span "button" at bounding box center [831, 66] width 21 height 21
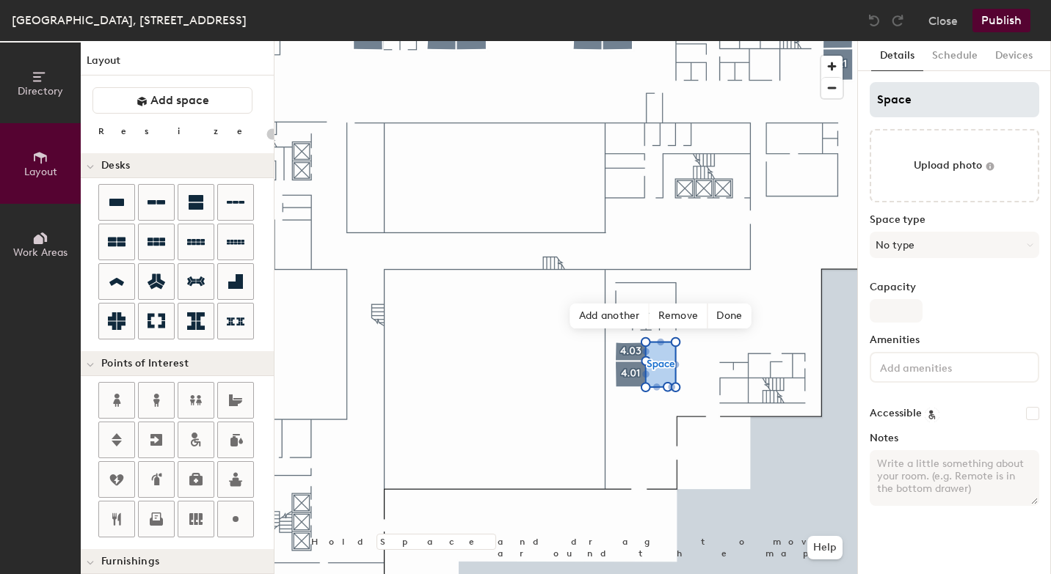
type input "20"
click at [912, 112] on input "Space" at bounding box center [953, 99] width 169 height 35
type input "Sp"
type input "20"
type input "S"
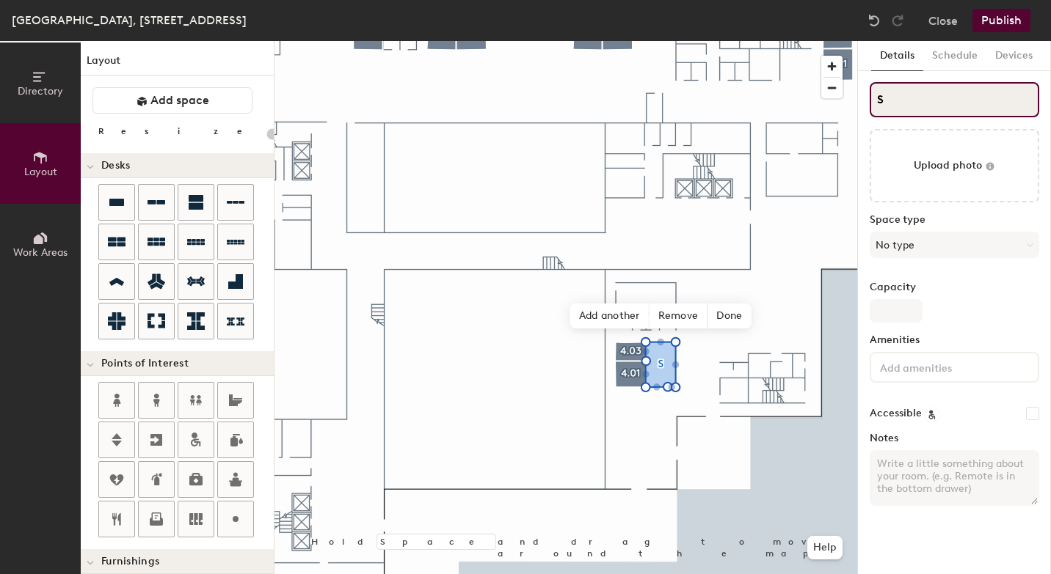
type input "20"
type input "4S"
type input "20"
type input "4.S"
type input "20"
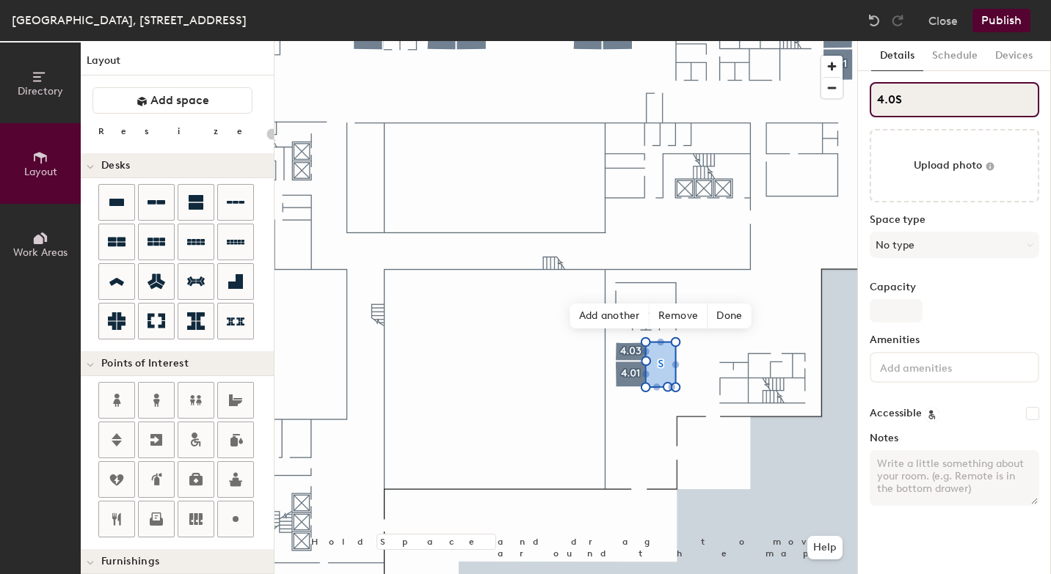
type input "4.02S"
type input "20"
type input "4.02"
type input "20"
type input "4.02"
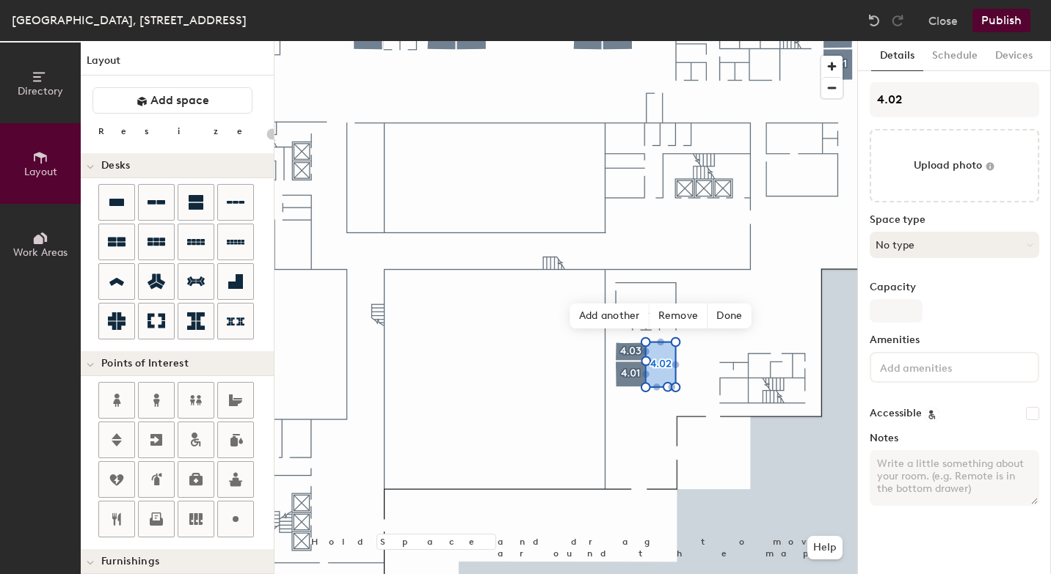
click at [911, 238] on button "No type" at bounding box center [953, 245] width 169 height 26
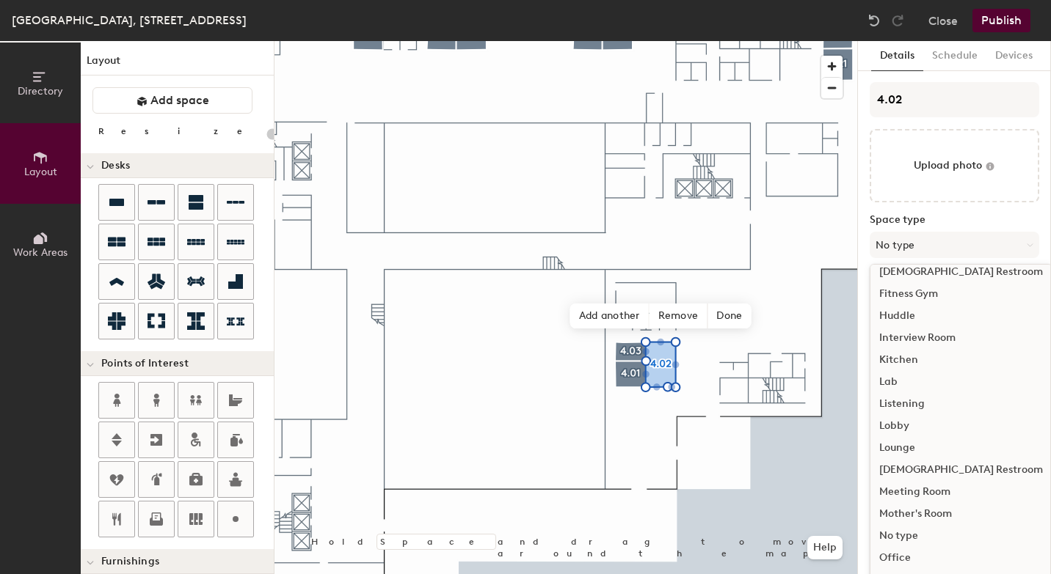
scroll to position [216, 0]
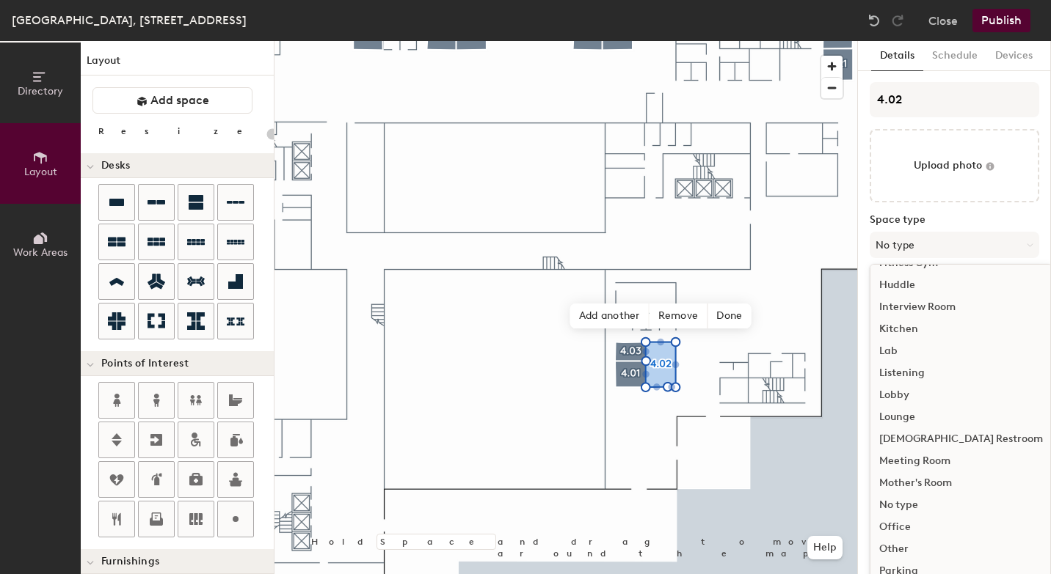
click at [933, 468] on div "Meeting Room" at bounding box center [960, 461] width 181 height 22
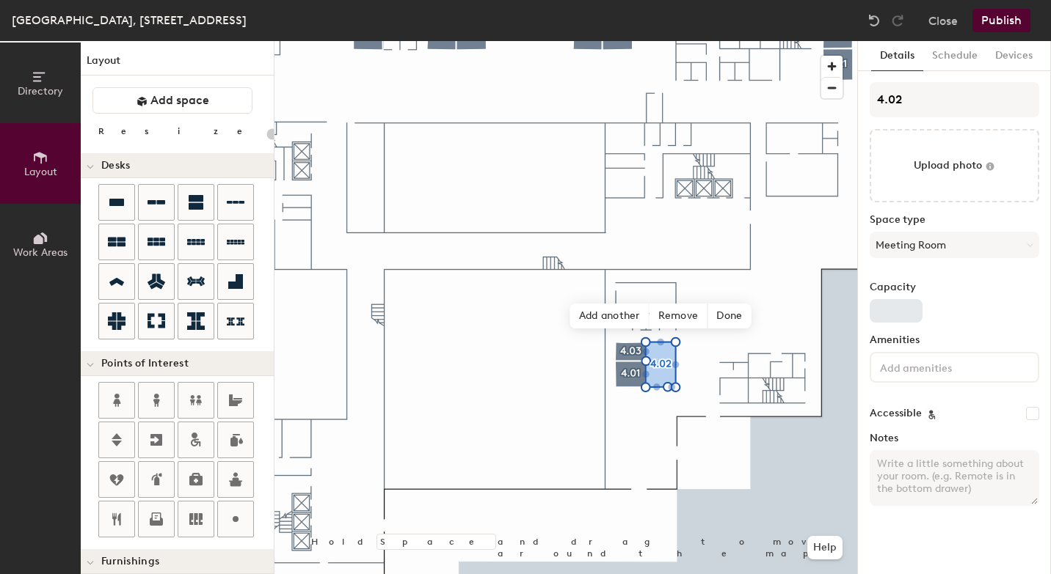
type input "20"
click at [902, 306] on input "Capacity" at bounding box center [895, 310] width 53 height 23
type input "8"
type input "20"
type input "8"
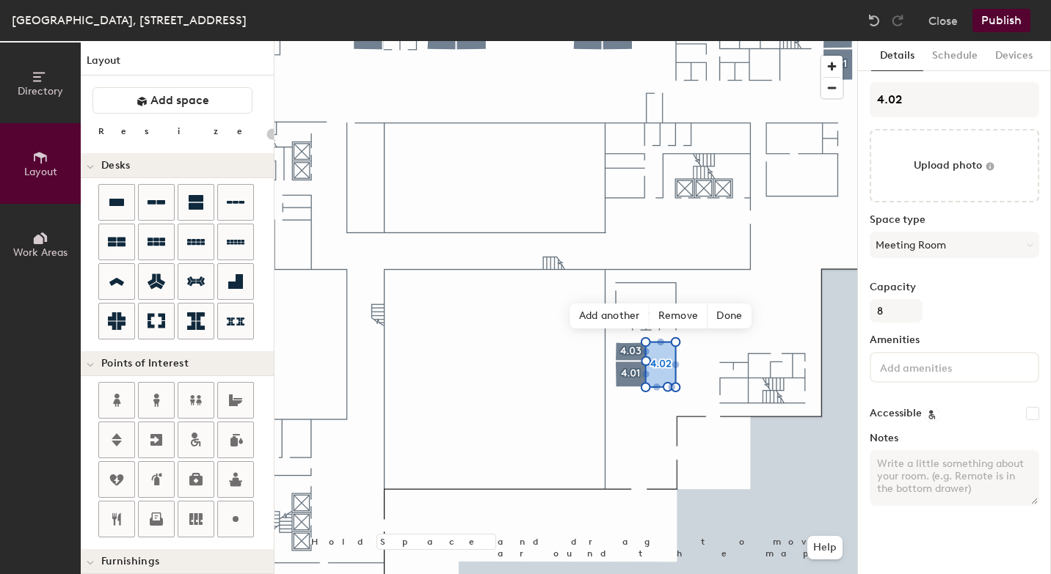
click at [897, 373] on input at bounding box center [943, 367] width 132 height 18
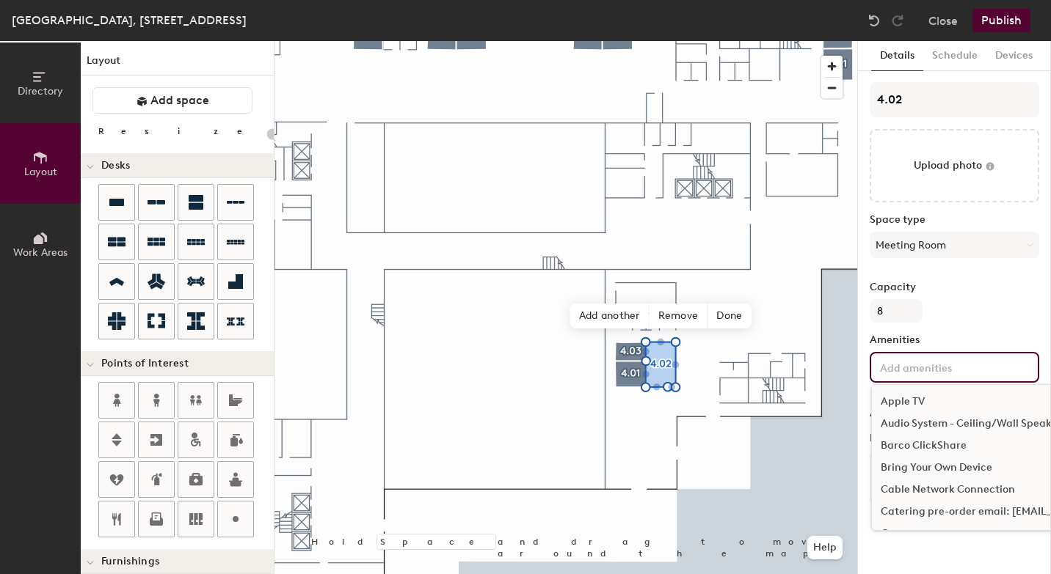
click at [897, 469] on div "Bring Your Own Device" at bounding box center [1034, 468] width 324 height 22
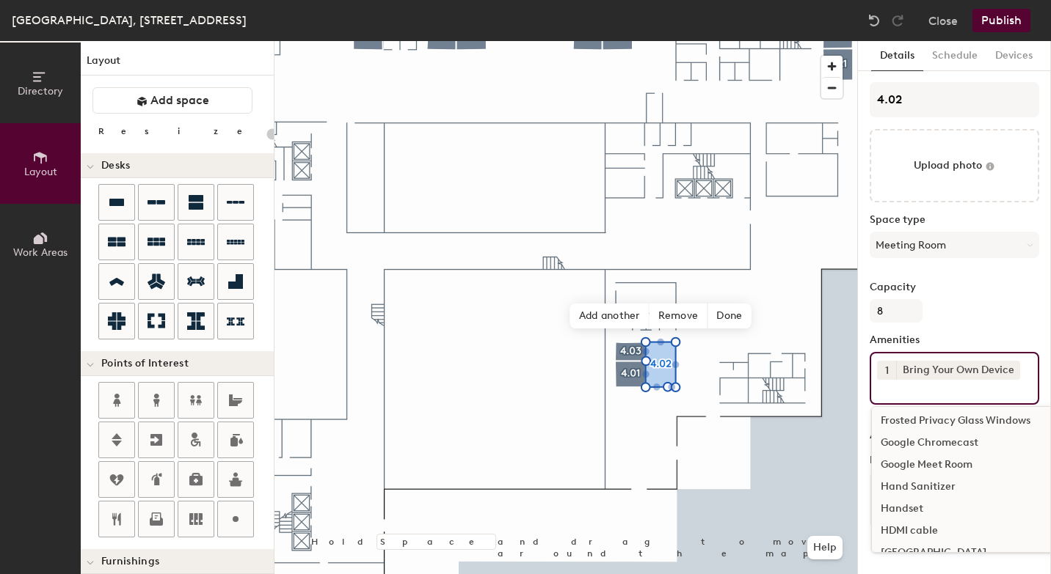
scroll to position [401, 0]
click at [910, 527] on div "HDMI cable" at bounding box center [1034, 529] width 324 height 22
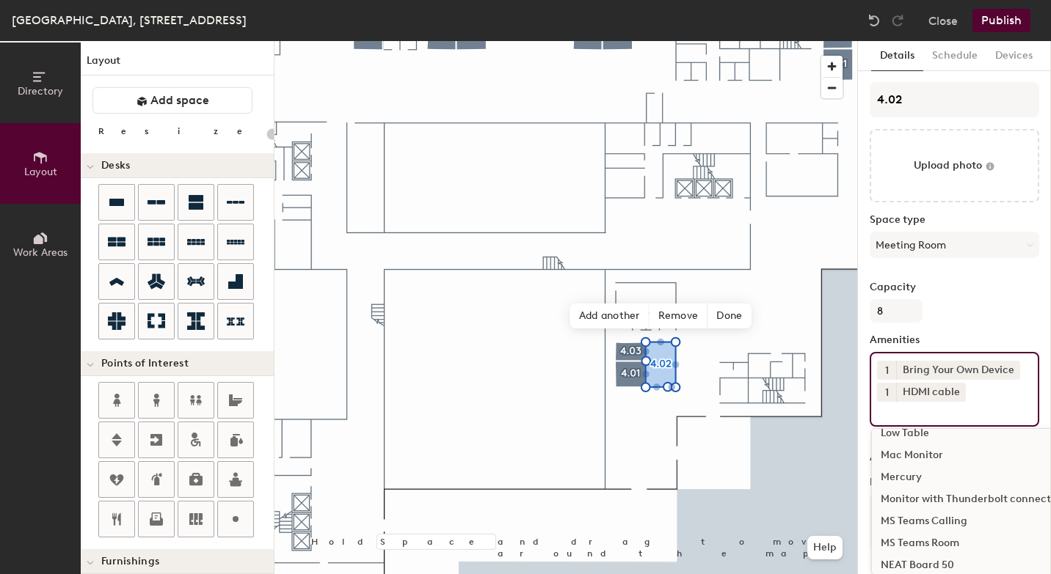
scroll to position [703, 0]
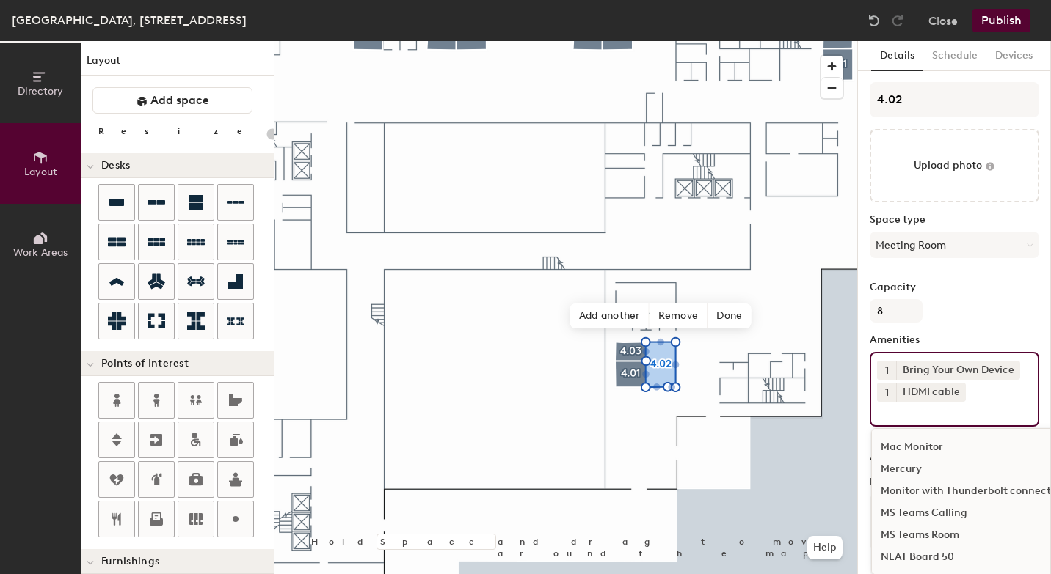
click at [916, 532] on div "MS Teams Room" at bounding box center [1034, 536] width 324 height 22
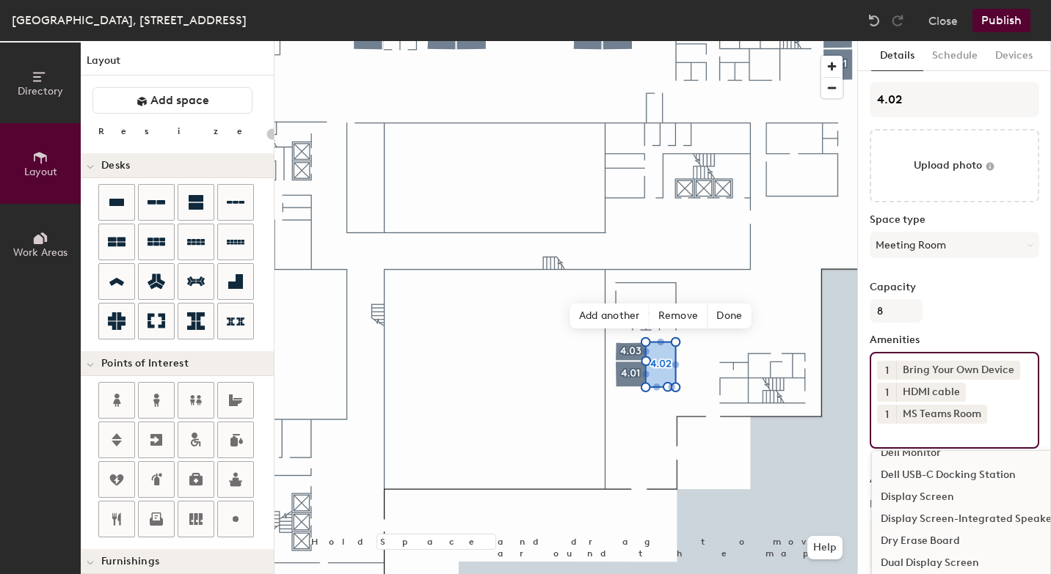
scroll to position [208, 0]
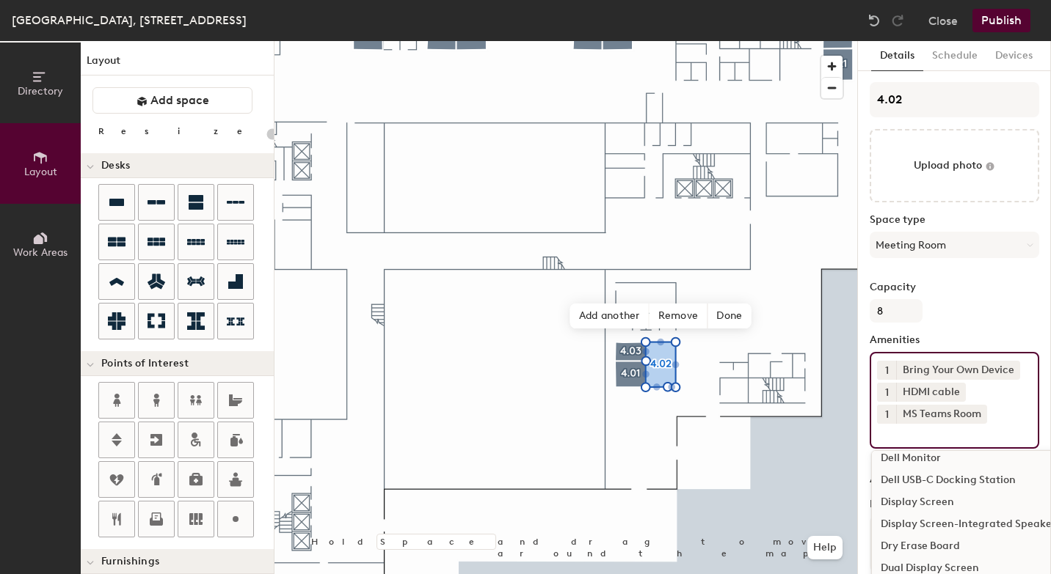
click at [948, 522] on div "Display Screen-Integrated Speakers" at bounding box center [1034, 525] width 324 height 22
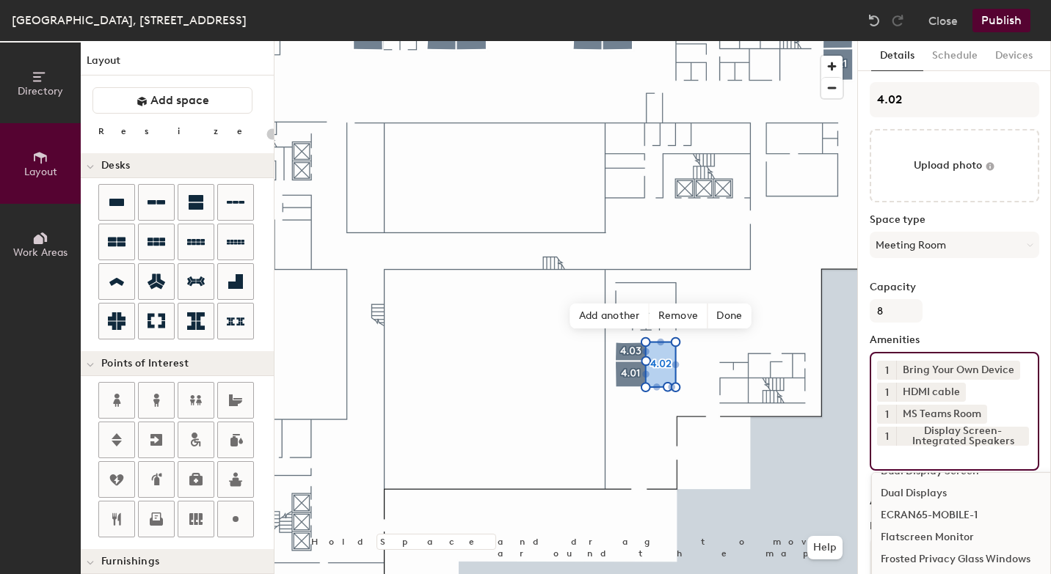
scroll to position [310, 0]
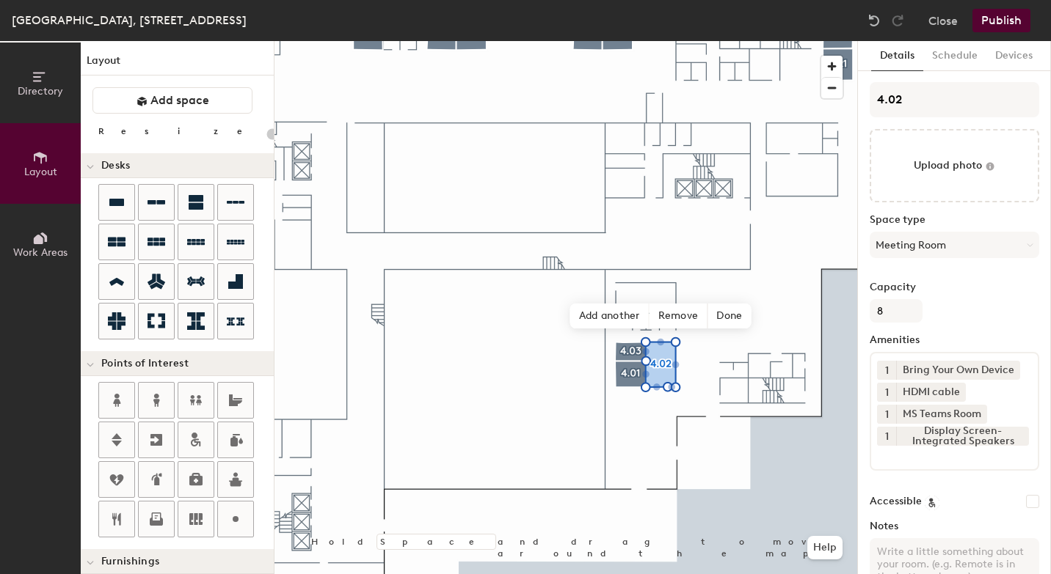
click at [996, 24] on button "Publish" at bounding box center [1001, 20] width 58 height 23
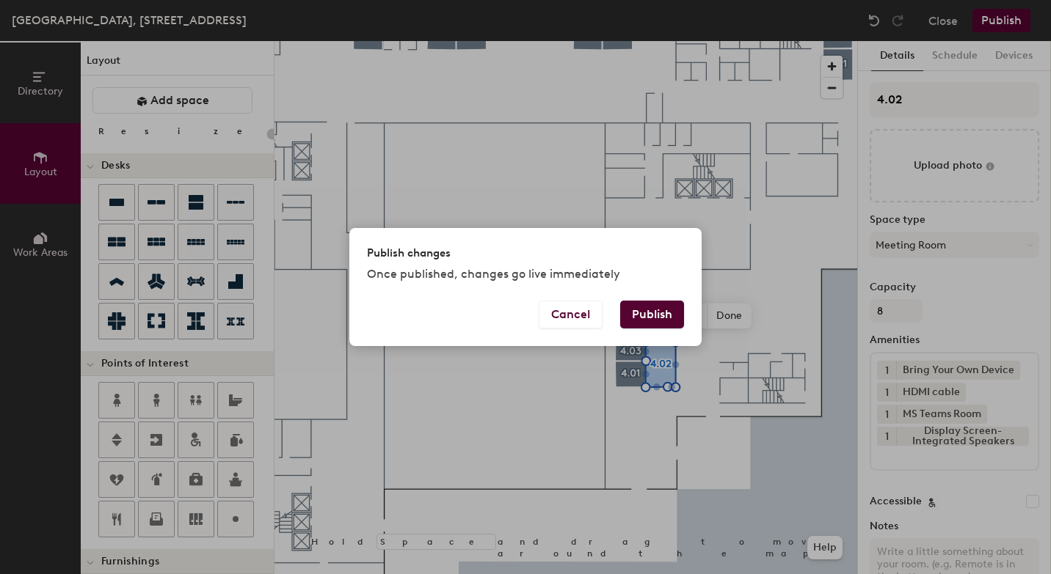
click at [668, 310] on button "Publish" at bounding box center [652, 315] width 64 height 28
type input "20"
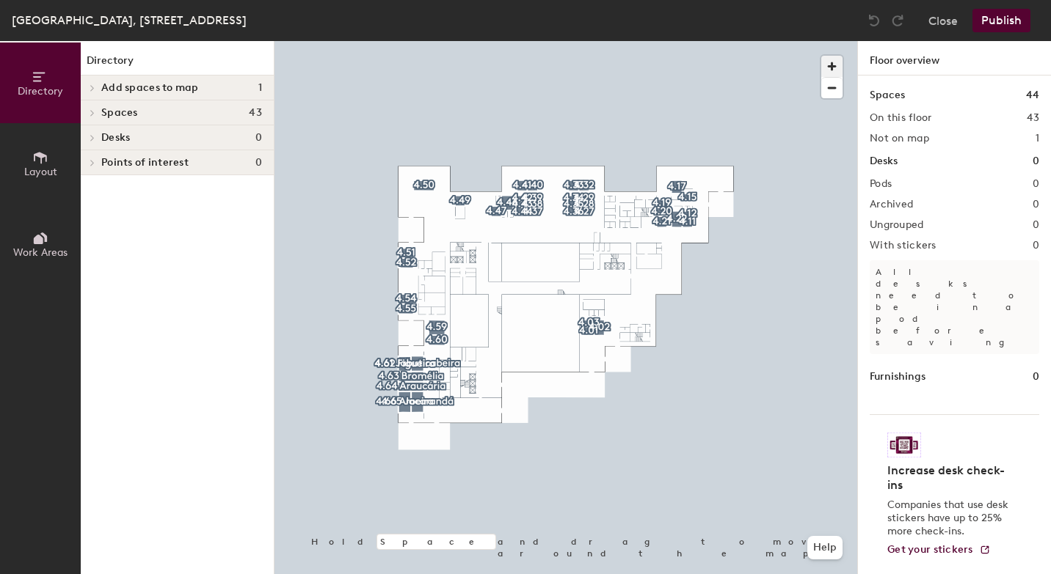
click at [836, 63] on span "button" at bounding box center [831, 66] width 21 height 21
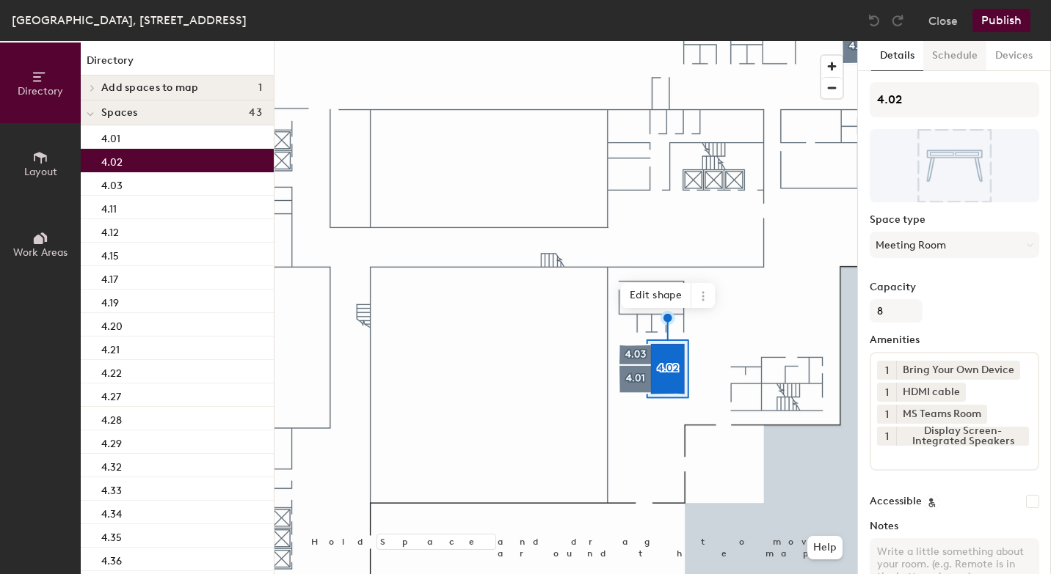
click at [953, 59] on button "Schedule" at bounding box center [954, 56] width 63 height 30
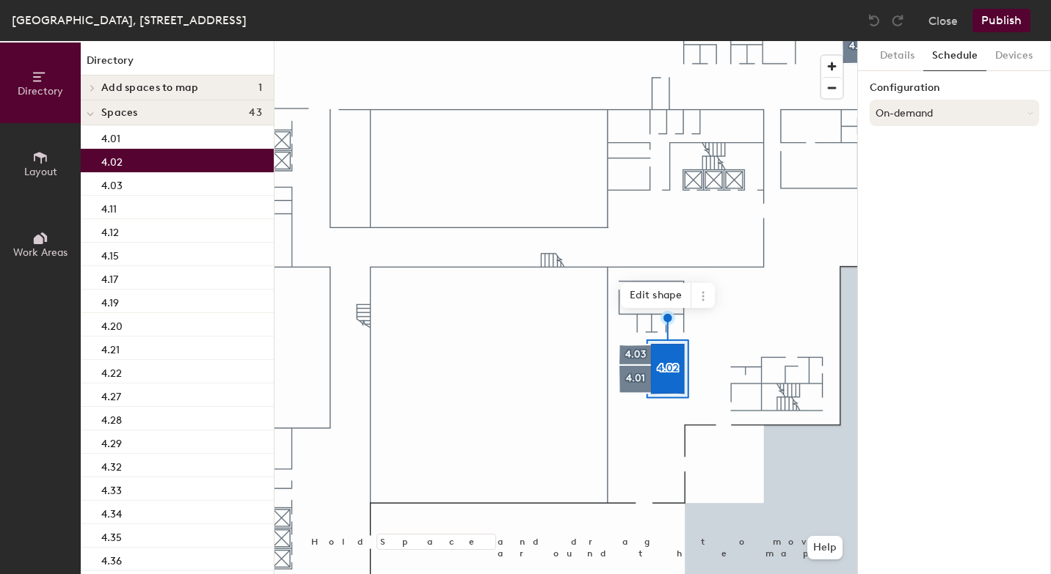
click at [924, 109] on button "On-demand" at bounding box center [953, 113] width 169 height 26
click at [908, 169] on div "Scheduled" at bounding box center [954, 172] width 168 height 22
click at [898, 142] on button "Select account" at bounding box center [953, 145] width 169 height 26
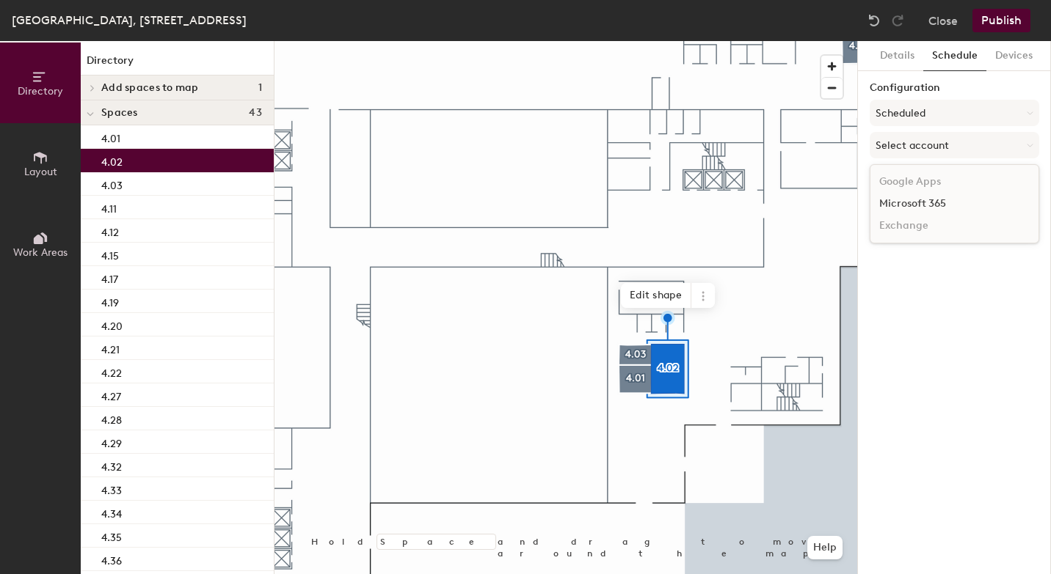
click at [903, 205] on div "Microsoft 365" at bounding box center [954, 204] width 168 height 22
click at [903, 205] on input at bounding box center [953, 202] width 169 height 26
paste input "[EMAIL_ADDRESS][DOMAIN_NAME]"
type input "[EMAIL_ADDRESS][DOMAIN_NAME]"
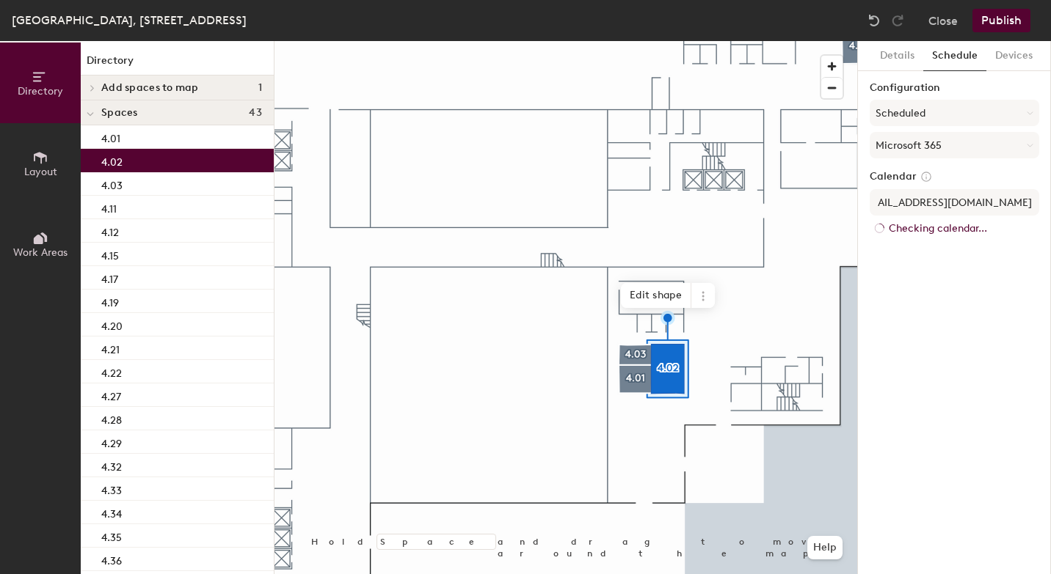
click at [933, 247] on div "Details Schedule Devices Configuration Scheduled Microsoft 365 Calendar [EMAIL_…" at bounding box center [954, 307] width 193 height 533
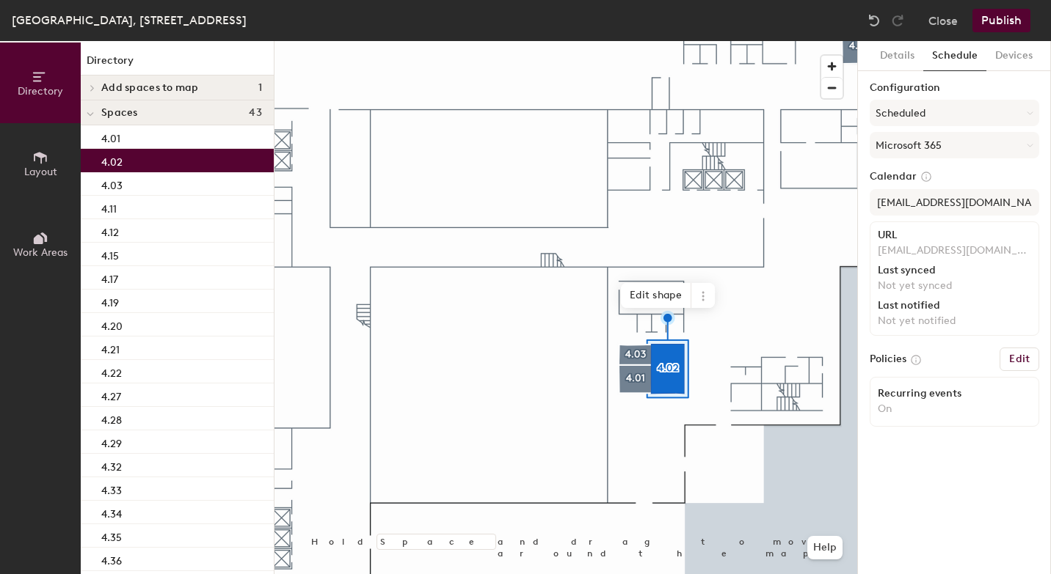
click at [1012, 21] on button "Publish" at bounding box center [1001, 20] width 58 height 23
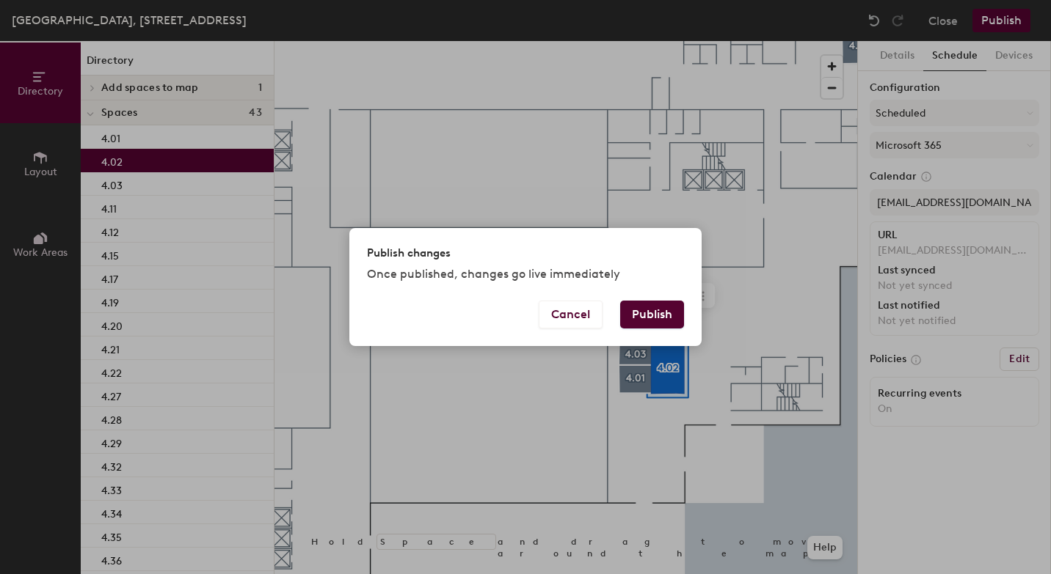
click at [648, 318] on button "Publish" at bounding box center [652, 315] width 64 height 28
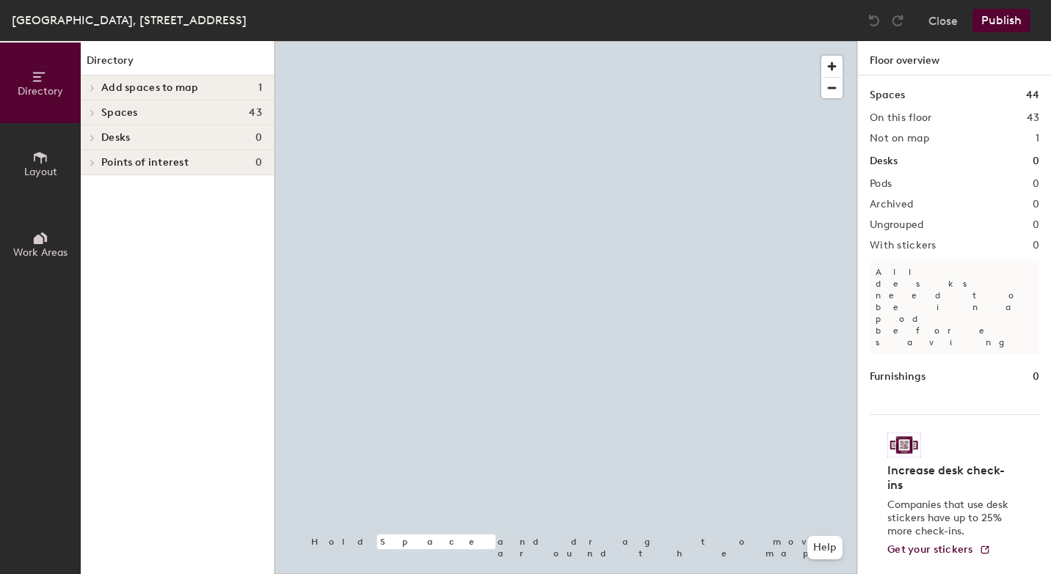
click at [45, 166] on span "Layout" at bounding box center [40, 172] width 33 height 12
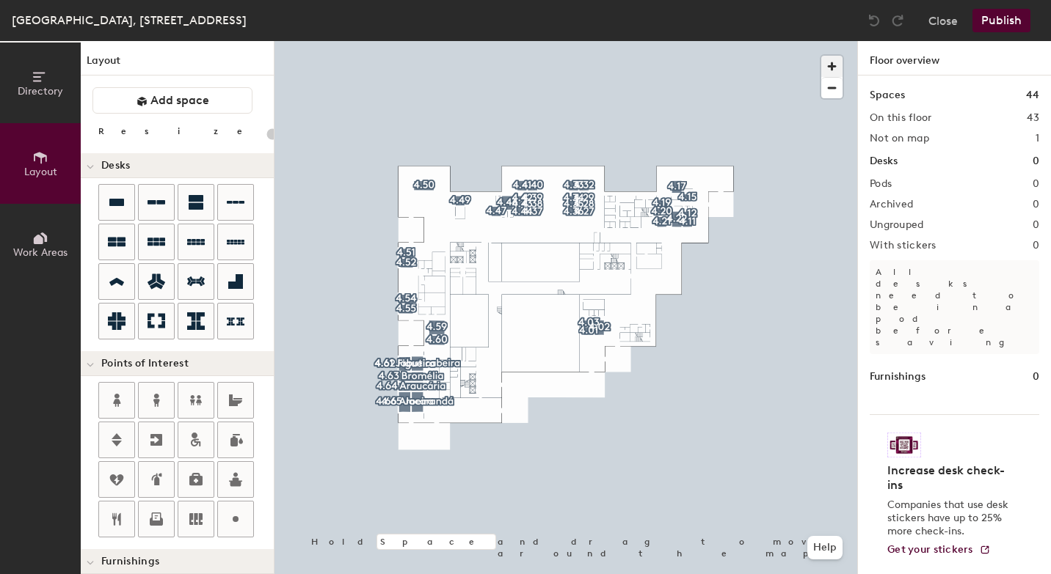
click at [828, 68] on span "button" at bounding box center [831, 66] width 21 height 21
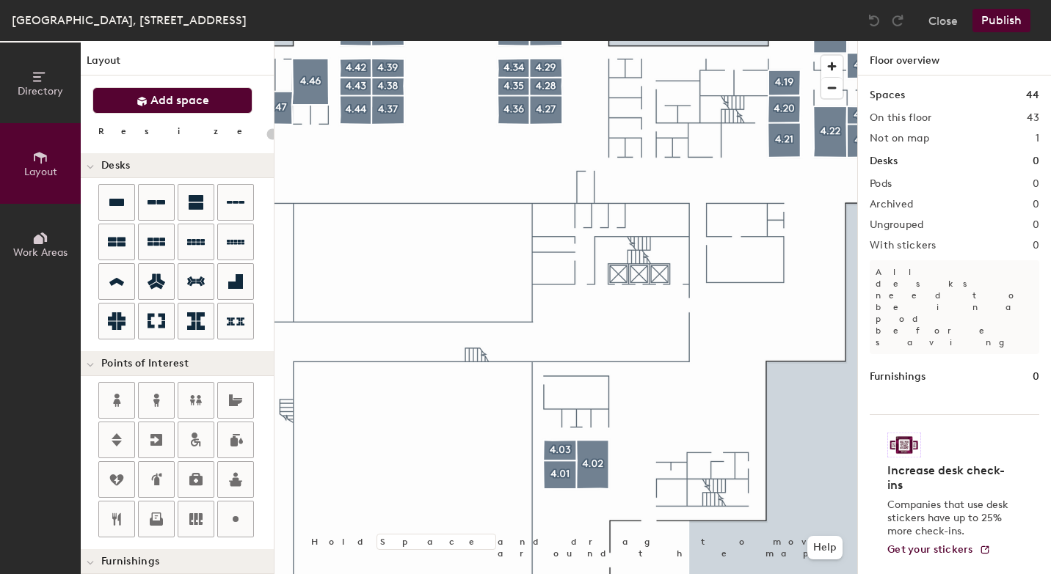
click at [196, 100] on span "Add space" at bounding box center [179, 100] width 59 height 15
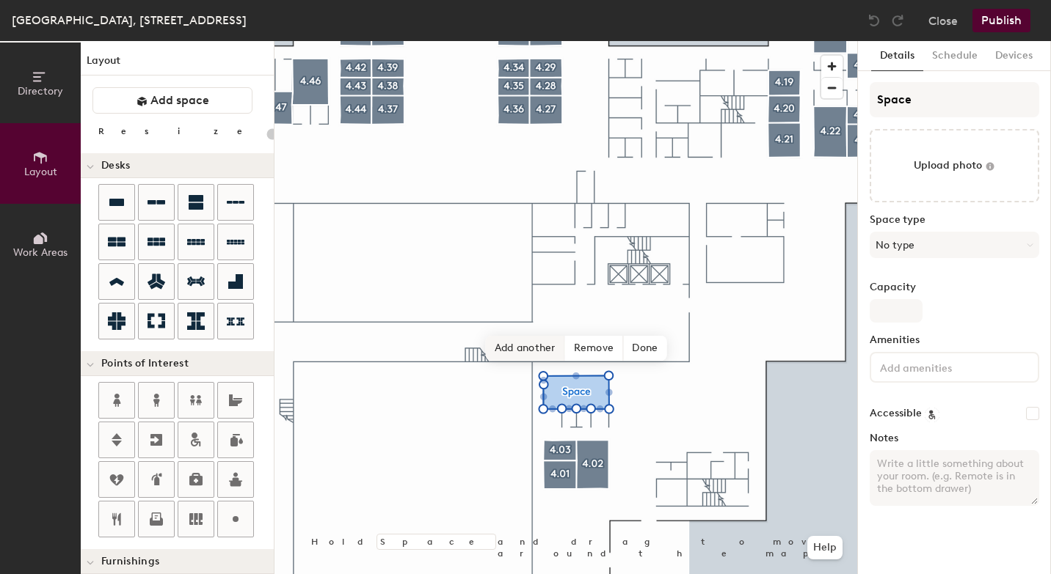
type input "20"
click at [630, 110] on div "Directory Layout Work Areas Layout Add space Resize Desks Points of Interest Fu…" at bounding box center [525, 307] width 1051 height 533
type input "Spac"
type input "20"
type input "S"
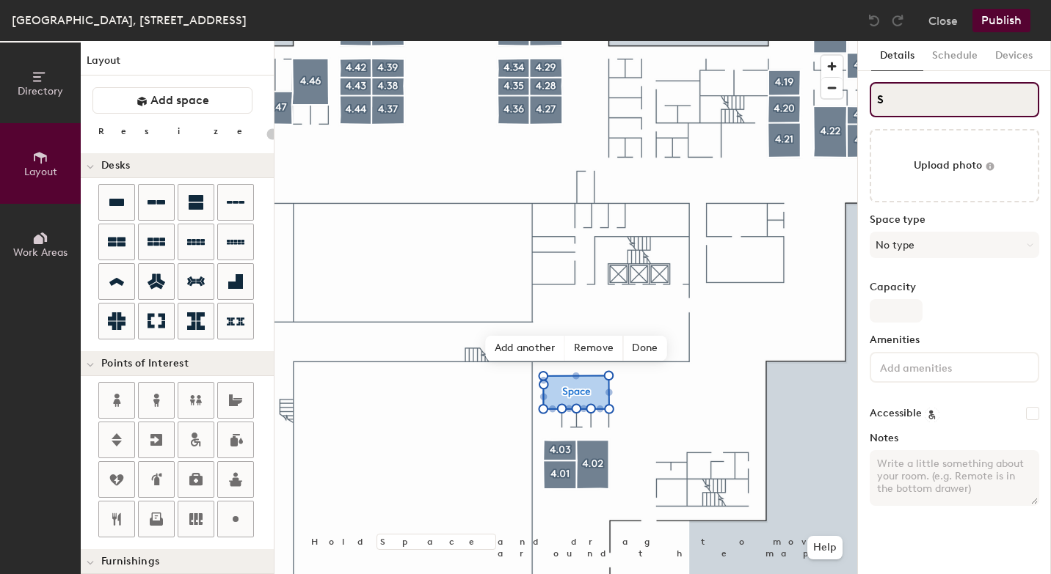
type input "20"
type input "S"
type input "20"
type input "S"
type input "20"
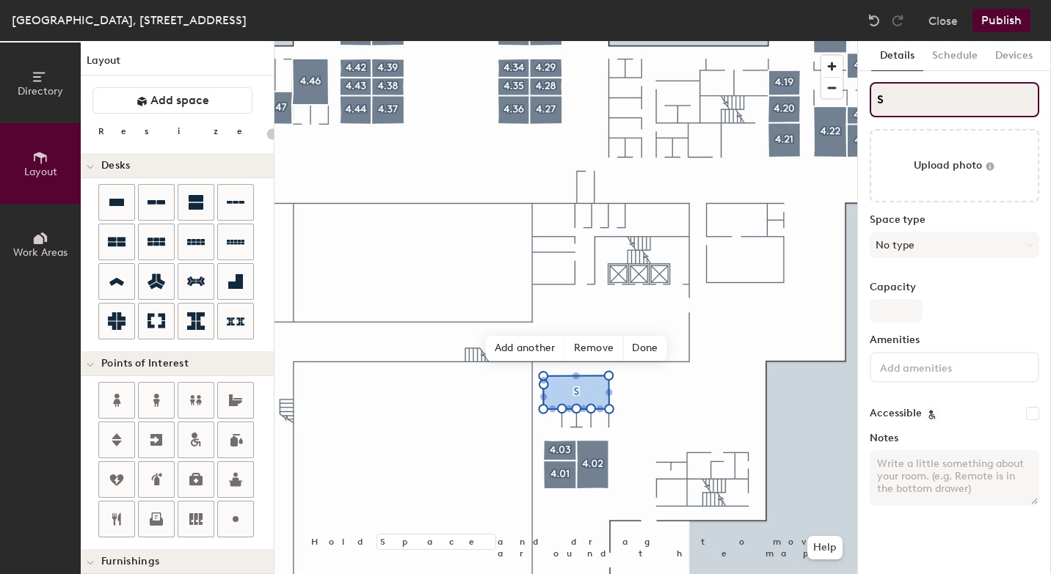
type input "4S"
type input "20"
type input "4.S"
type input "20"
type input "4.0S"
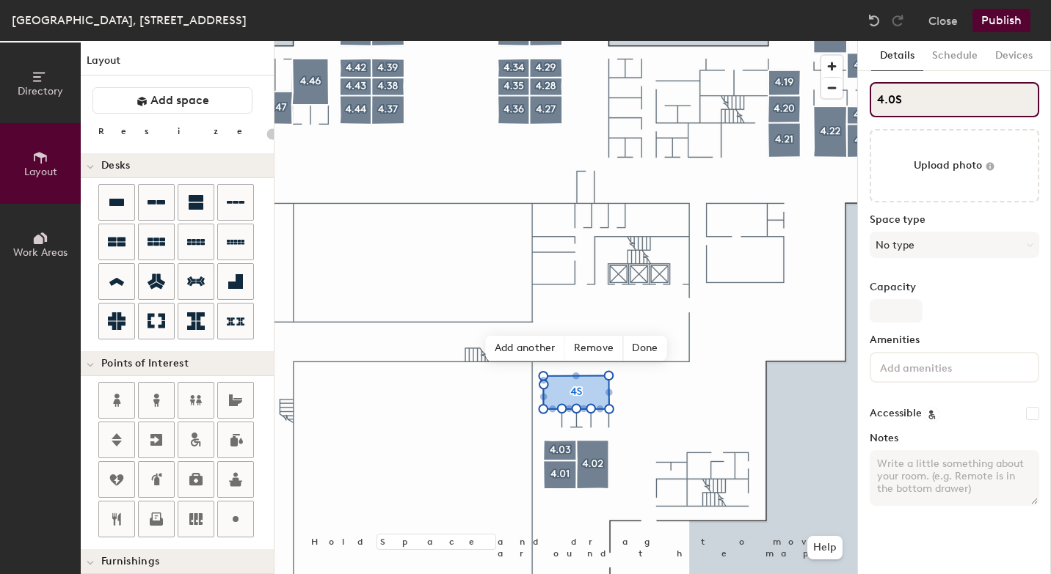
type input "20"
type input "4.08S"
type input "20"
type input "4.08"
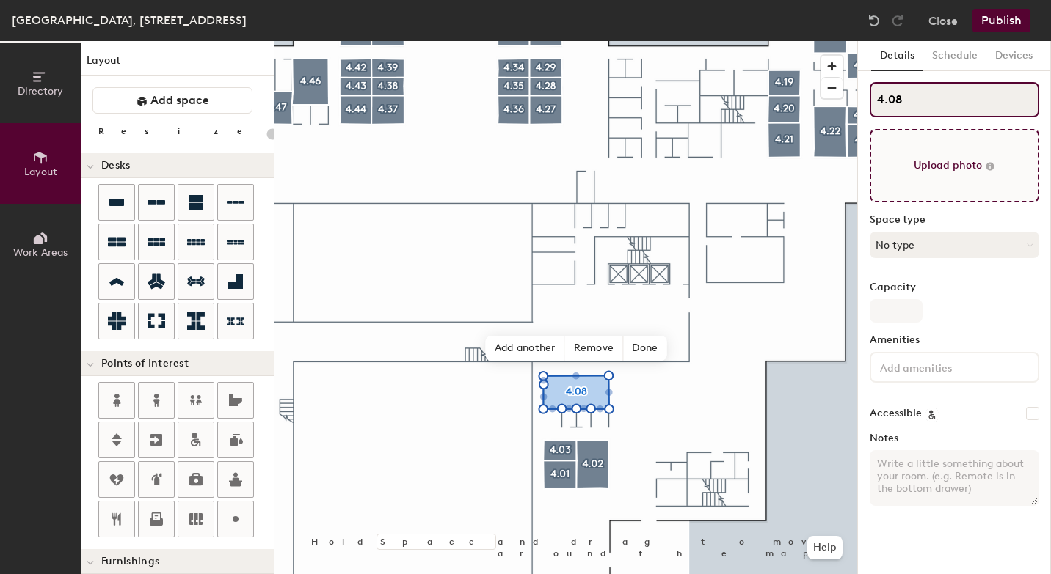
type input "20"
type input "4.08"
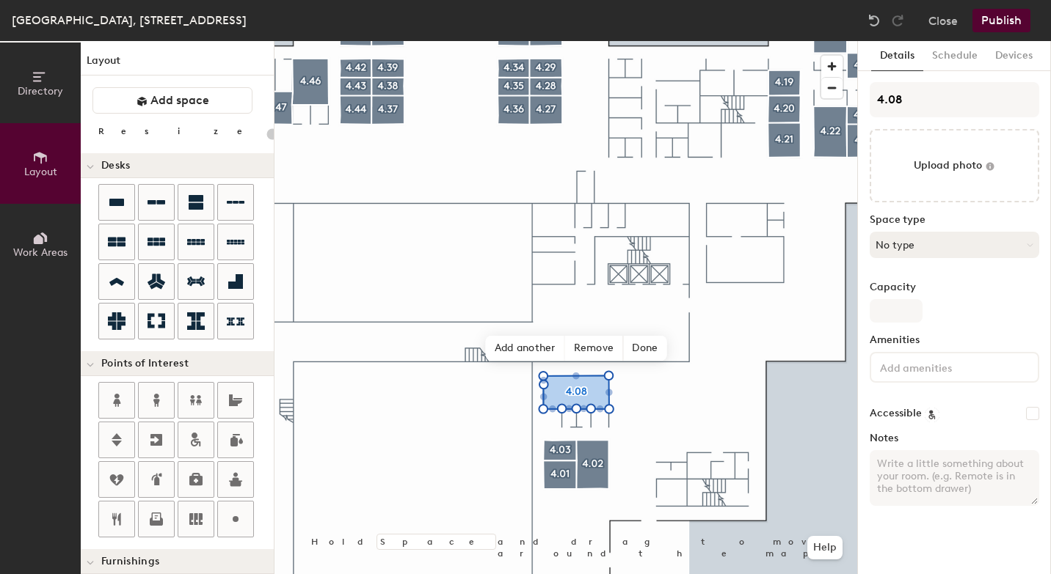
click at [908, 245] on button "No type" at bounding box center [953, 245] width 169 height 26
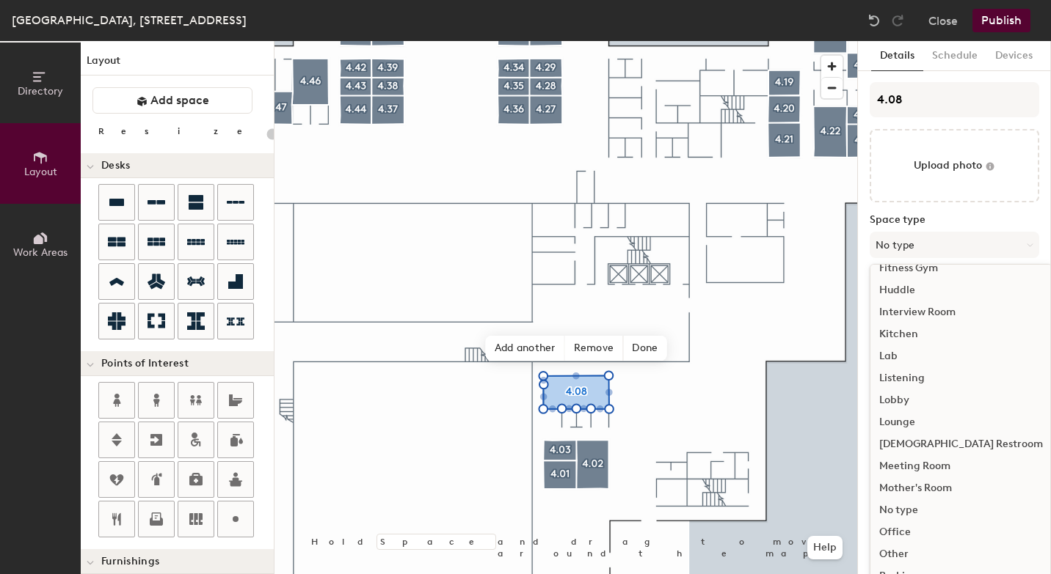
scroll to position [215, 0]
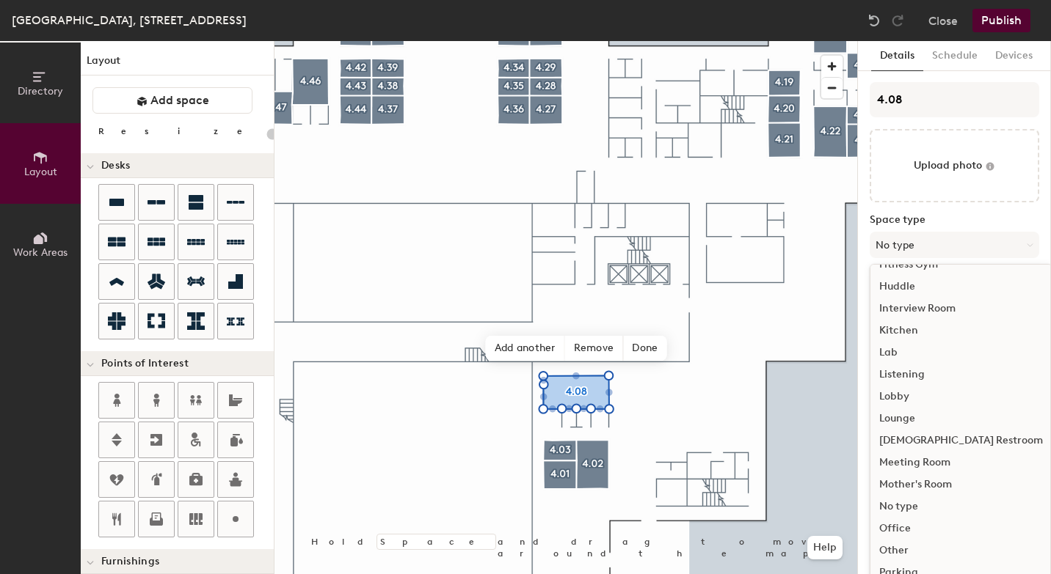
click at [919, 464] on div "Meeting Room" at bounding box center [960, 463] width 181 height 22
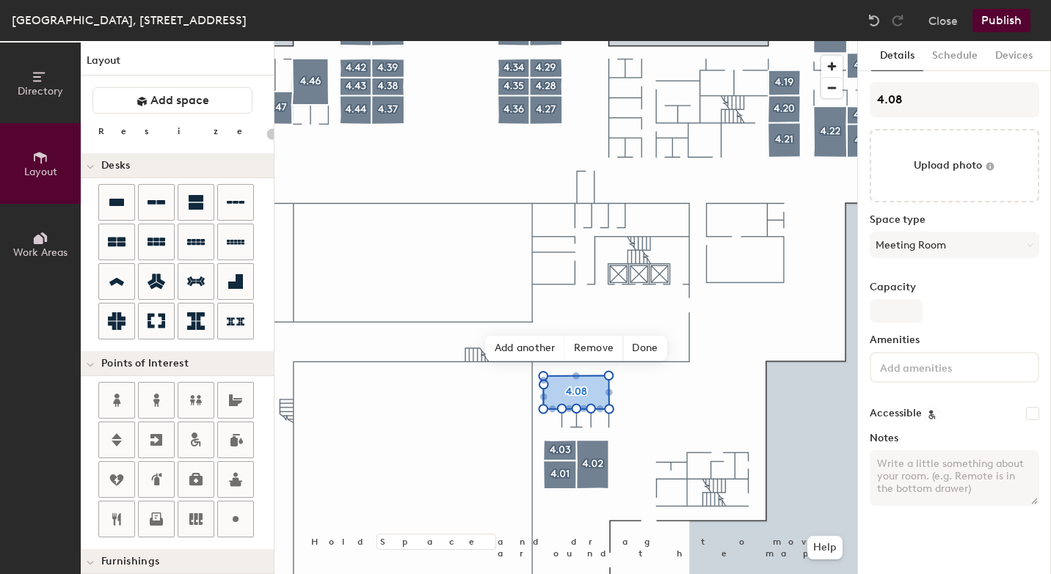
type input "20"
click at [891, 310] on input "Capacity" at bounding box center [895, 310] width 53 height 23
type input "8"
type input "20"
type input "8"
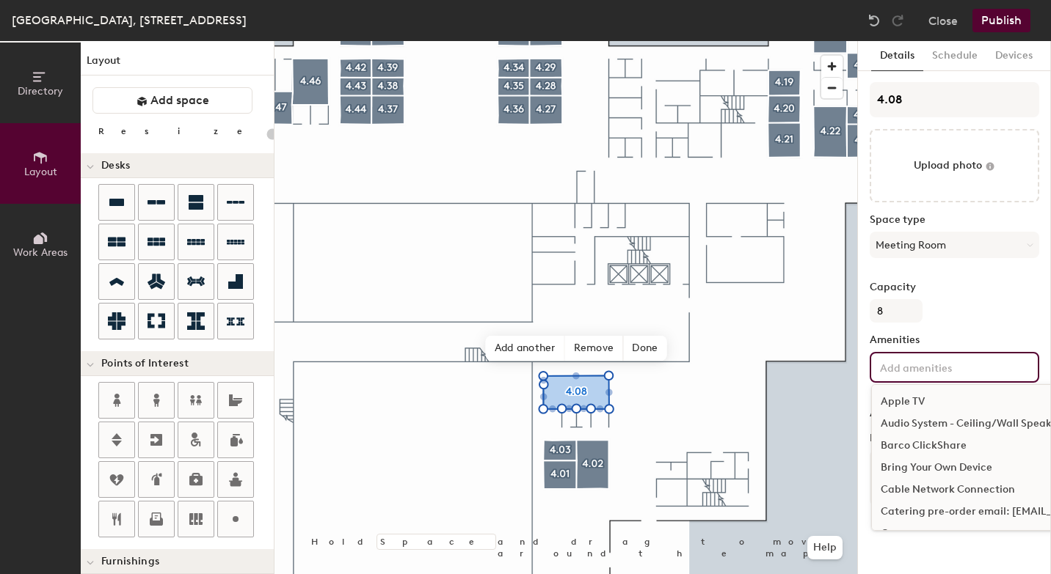
click at [892, 372] on input at bounding box center [943, 367] width 132 height 18
click at [912, 470] on div "Bring Your Own Device" at bounding box center [1034, 468] width 324 height 22
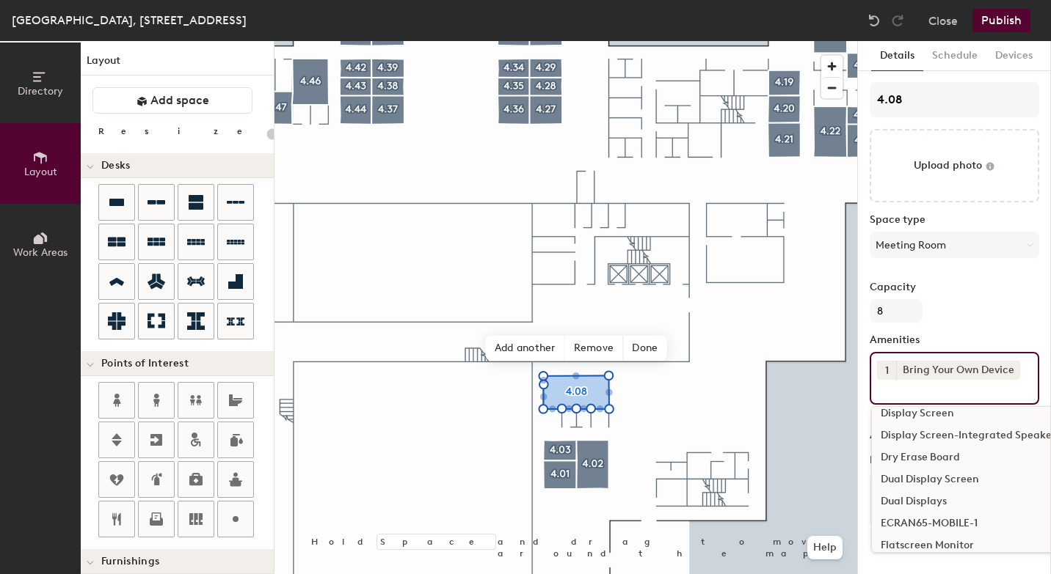
scroll to position [258, 0]
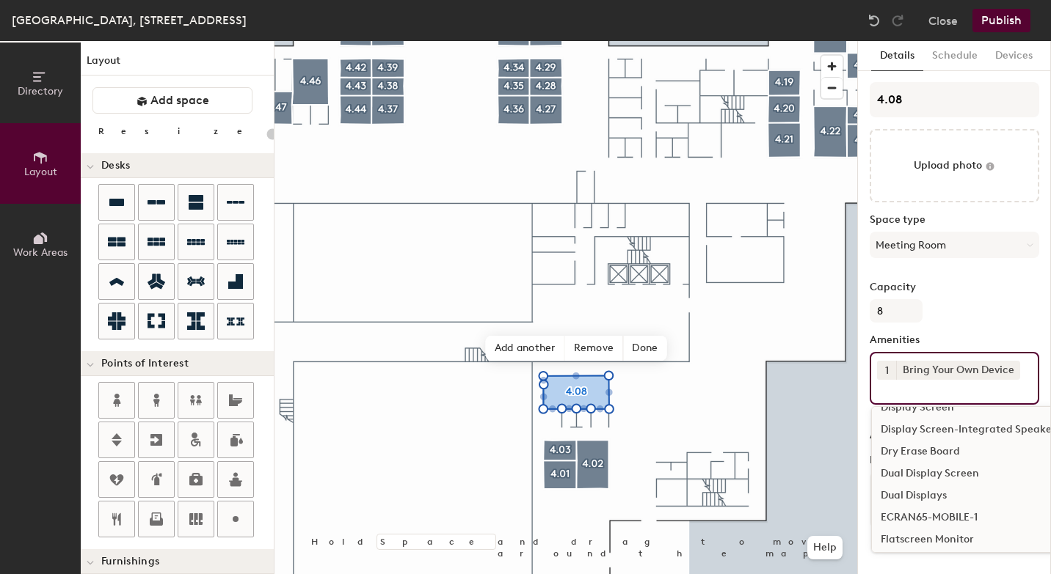
click at [921, 491] on div "Dual Displays" at bounding box center [1034, 496] width 324 height 22
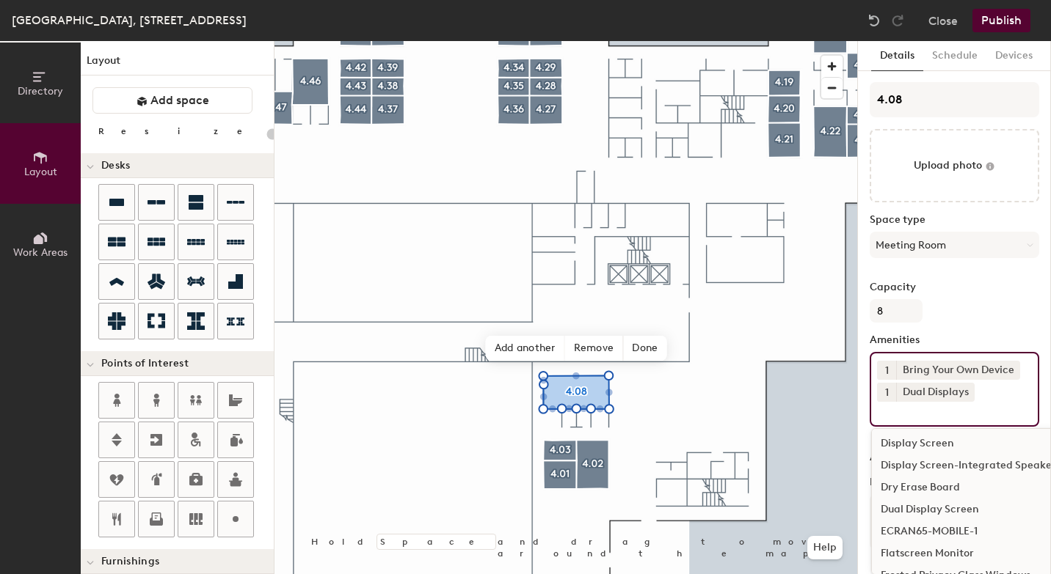
scroll to position [243, 0]
click at [926, 470] on div "Display Screen-Integrated Speakers" at bounding box center [1034, 467] width 324 height 22
click at [1018, 416] on icon at bounding box center [1020, 414] width 10 height 10
click at [944, 417] on input at bounding box center [943, 411] width 132 height 18
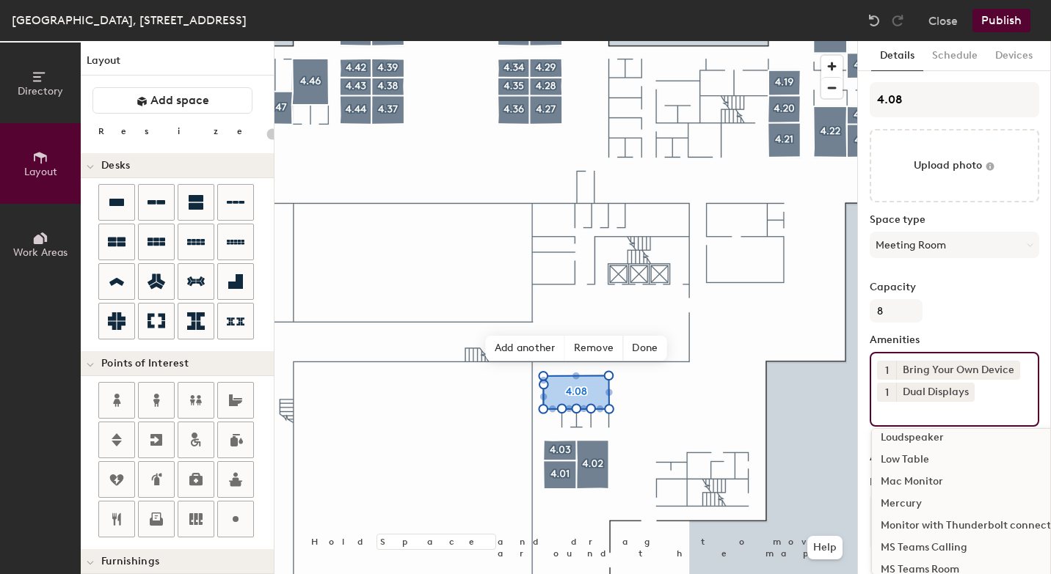
scroll to position [695, 0]
click at [941, 544] on div "MS Teams Room" at bounding box center [1034, 544] width 324 height 22
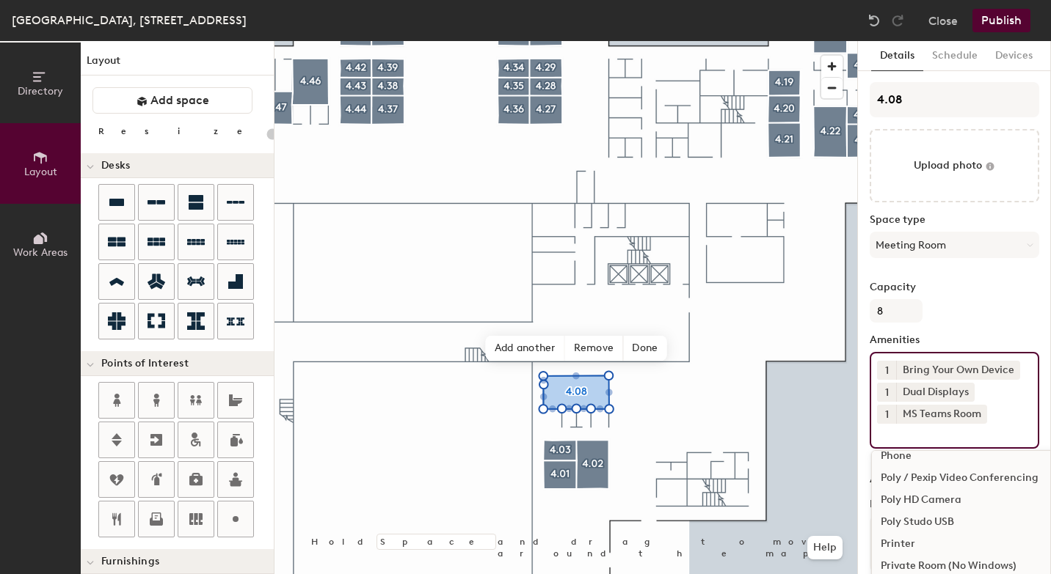
scroll to position [869, 0]
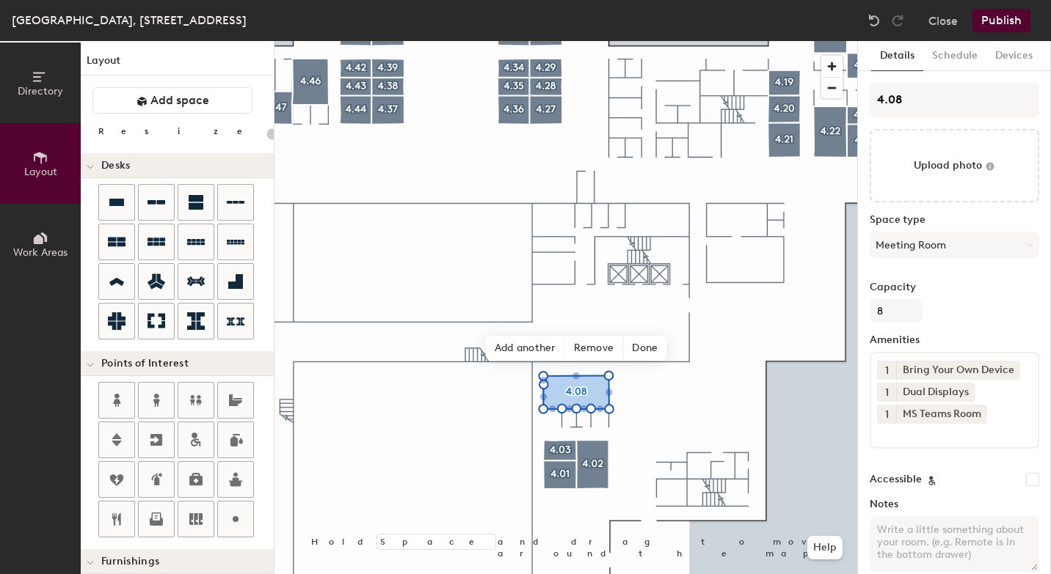
click at [1004, 26] on button "Publish" at bounding box center [1001, 20] width 58 height 23
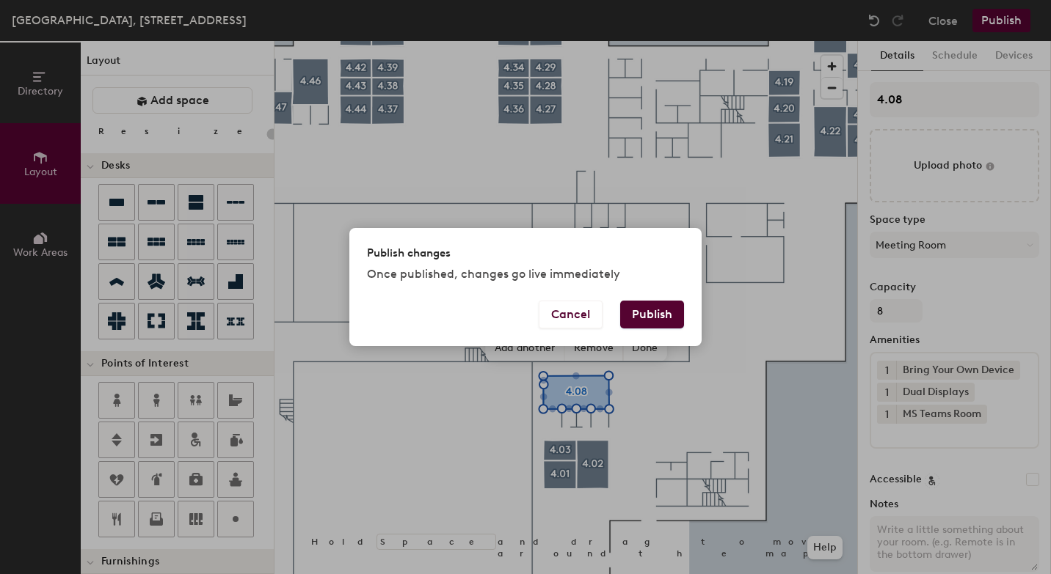
click at [649, 310] on button "Publish" at bounding box center [652, 315] width 64 height 28
type input "20"
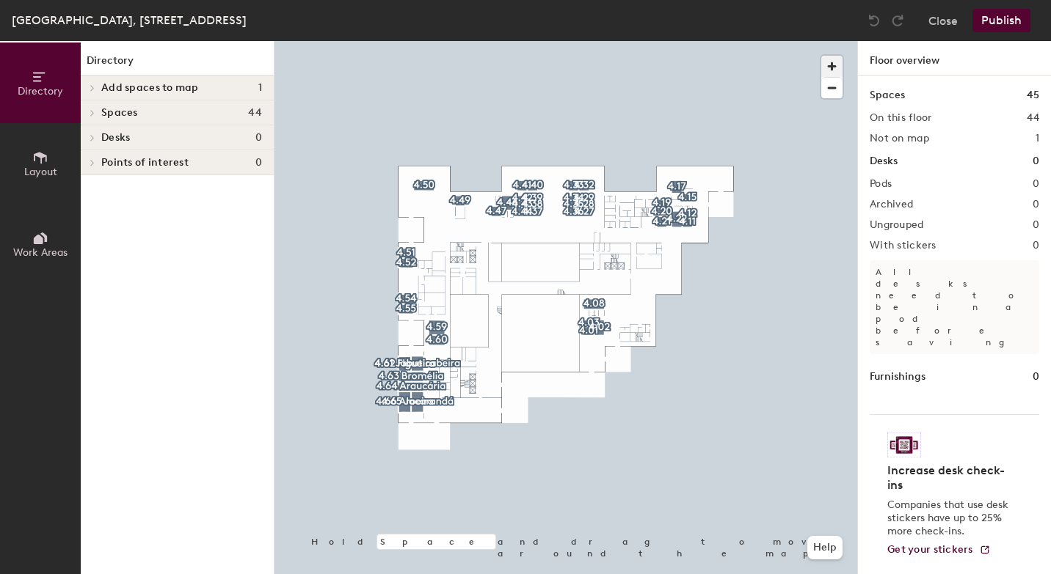
click at [831, 59] on span "button" at bounding box center [831, 66] width 21 height 21
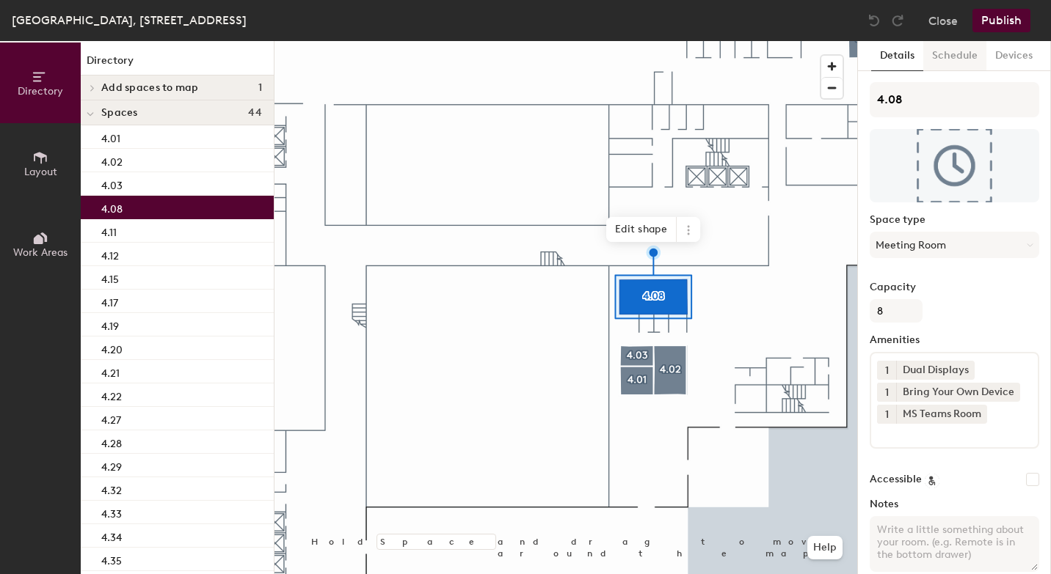
click at [971, 58] on button "Schedule" at bounding box center [954, 56] width 63 height 30
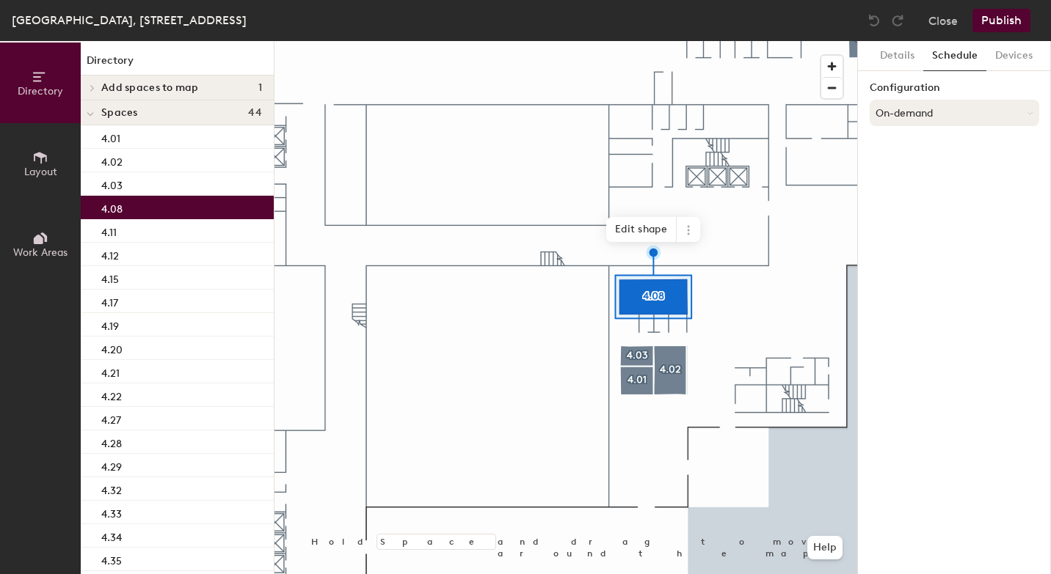
click at [908, 114] on button "On-demand" at bounding box center [953, 113] width 169 height 26
click at [908, 168] on div "Scheduled" at bounding box center [954, 172] width 168 height 22
click at [918, 147] on button "Select account" at bounding box center [953, 145] width 169 height 26
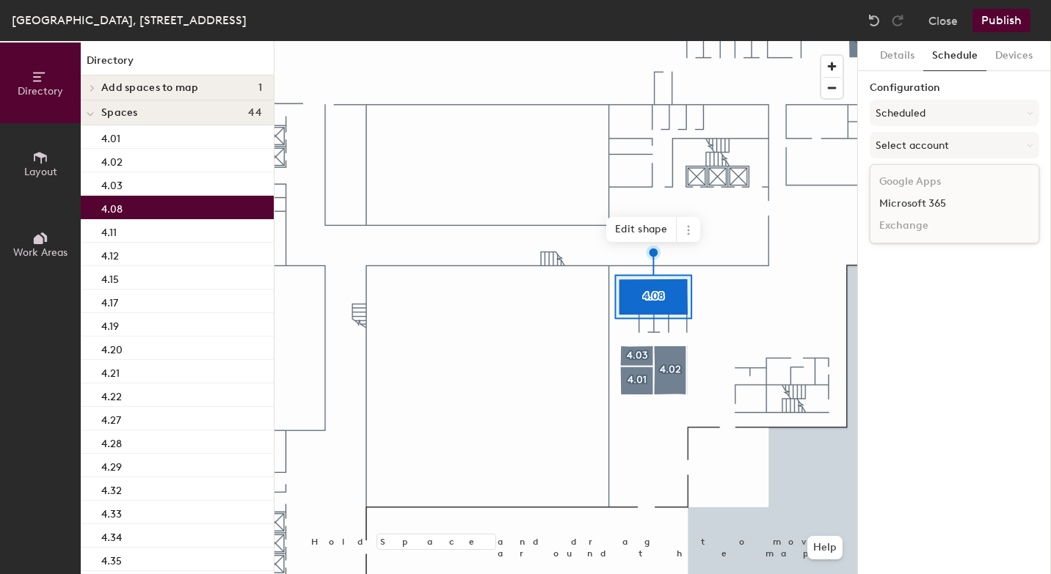
click at [907, 208] on div "Microsoft 365" at bounding box center [954, 204] width 168 height 22
click at [907, 208] on input at bounding box center [953, 202] width 169 height 26
paste input "[EMAIL_ADDRESS][DOMAIN_NAME]"
type input "[EMAIL_ADDRESS][DOMAIN_NAME]"
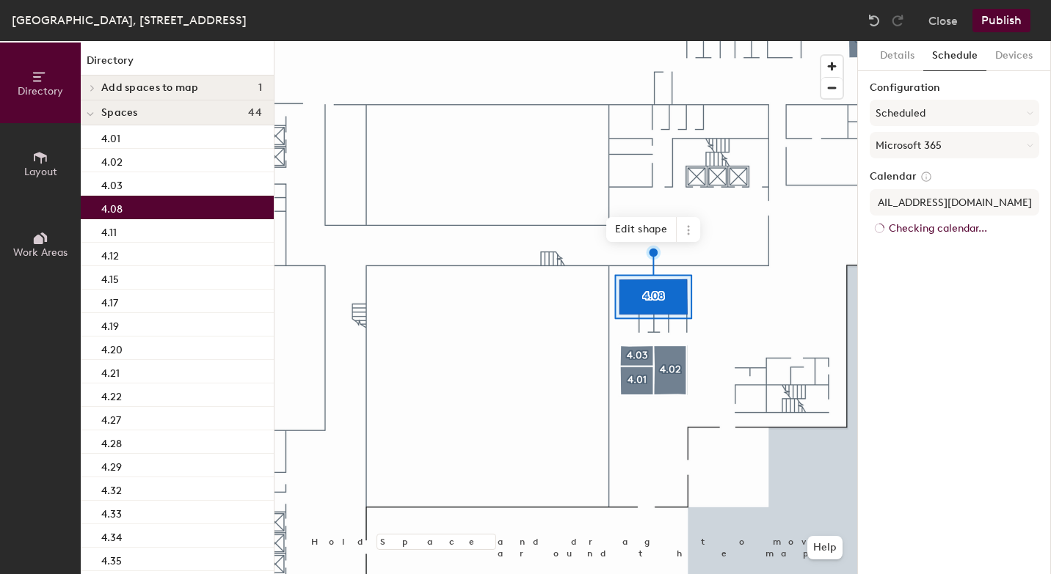
scroll to position [0, 0]
click at [967, 302] on div "Details Schedule Devices Configuration Scheduled Microsoft 365 Calendar [EMAIL_…" at bounding box center [954, 307] width 193 height 533
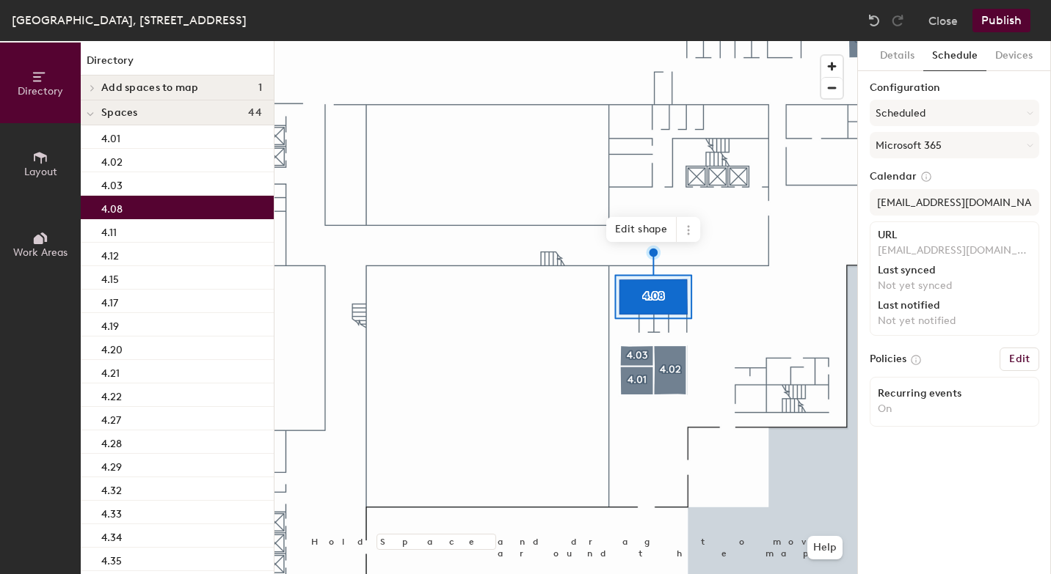
click at [1009, 23] on button "Publish" at bounding box center [1001, 20] width 58 height 23
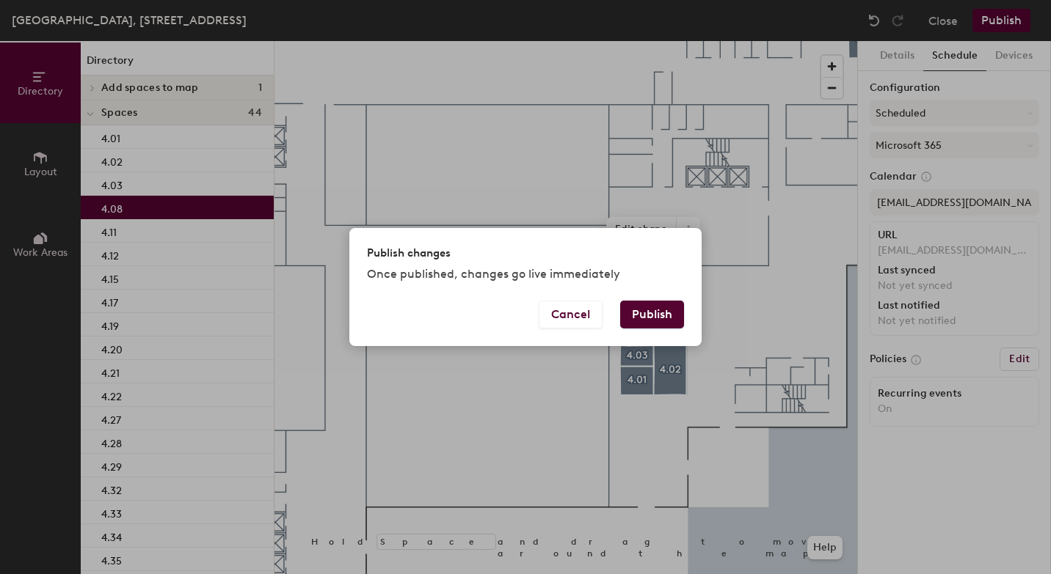
click at [657, 316] on button "Publish" at bounding box center [652, 315] width 64 height 28
